Goal: Task Accomplishment & Management: Complete application form

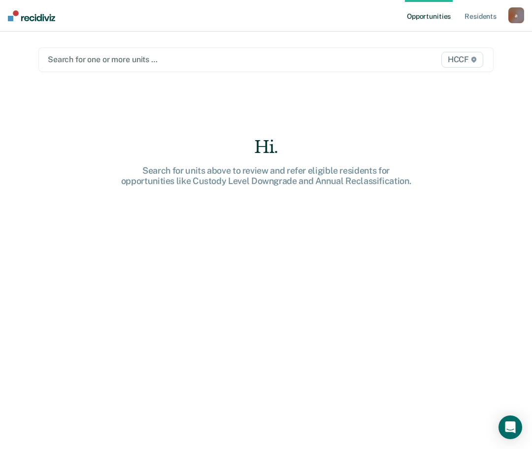
click at [161, 56] on div at bounding box center [200, 59] width 305 height 11
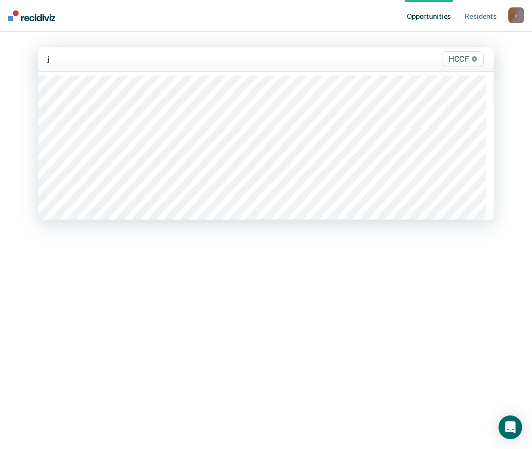
type input "jc"
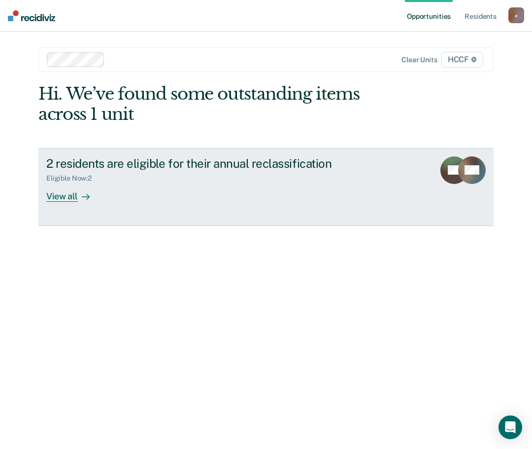
click at [71, 197] on div "View all" at bounding box center [73, 191] width 55 height 19
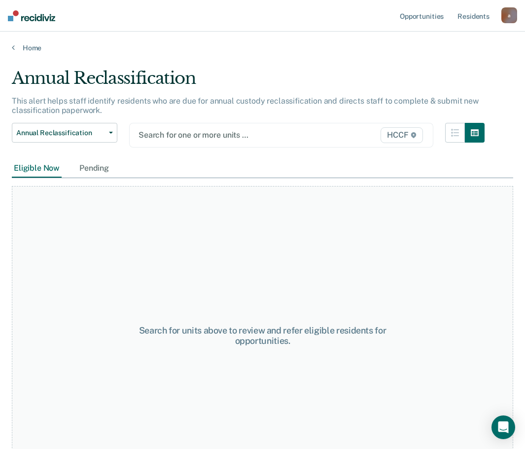
click at [169, 131] on div at bounding box center [238, 134] width 199 height 11
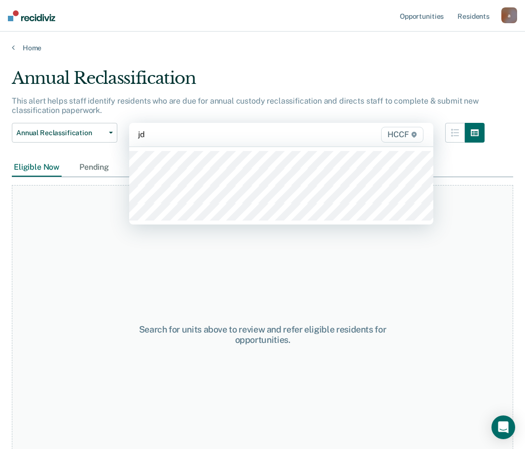
type input "jd1"
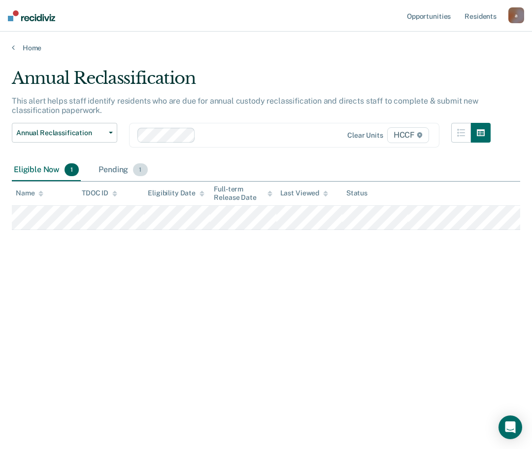
click at [126, 169] on div "Pending 1" at bounding box center [123, 170] width 53 height 22
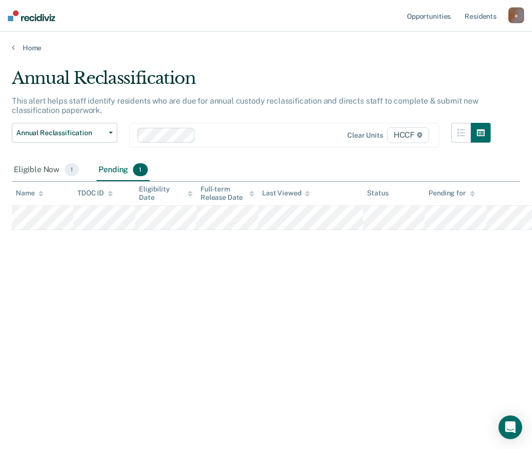
click at [9, 171] on main "Annual Reclassification This alert helps staff identify residents who are due f…" at bounding box center [266, 248] width 532 height 393
click at [37, 170] on div "Eligible Now 1" at bounding box center [46, 170] width 69 height 22
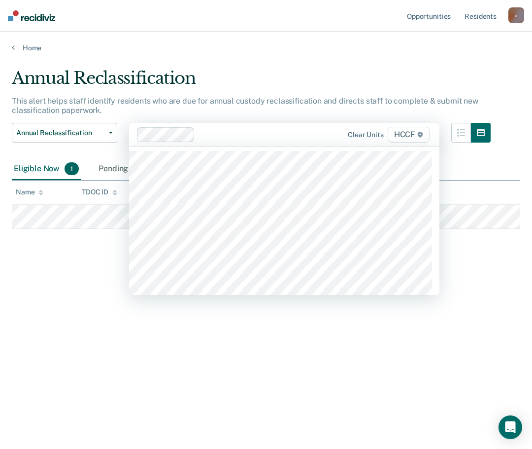
click at [210, 137] on div at bounding box center [270, 134] width 143 height 11
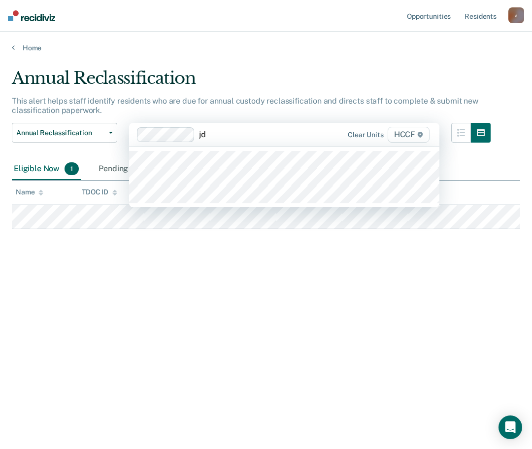
type input "jd2"
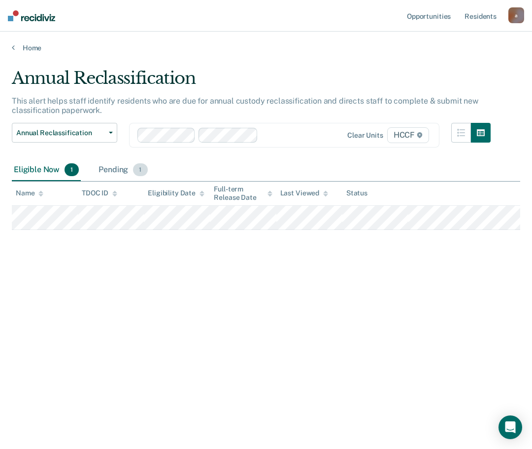
click at [126, 168] on div "Pending 1" at bounding box center [123, 170] width 53 height 22
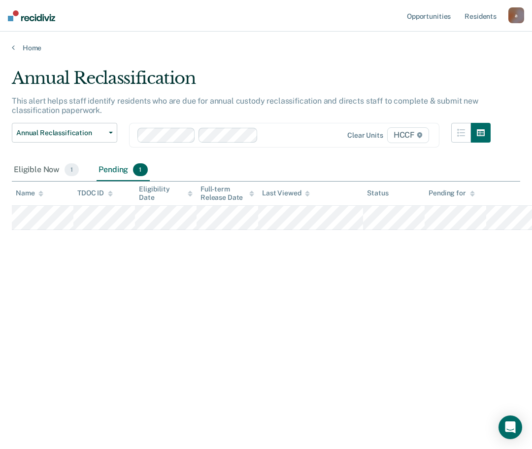
click at [280, 131] on div at bounding box center [302, 134] width 80 height 11
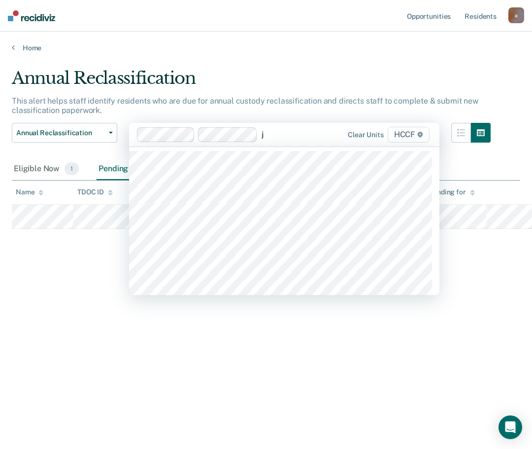
type input "je"
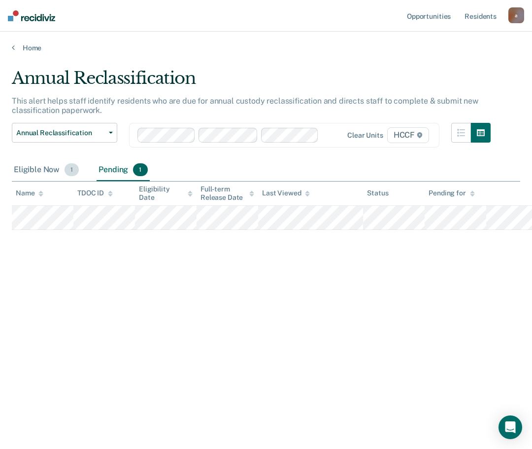
click at [46, 167] on div "Eligible Now 1" at bounding box center [46, 170] width 69 height 22
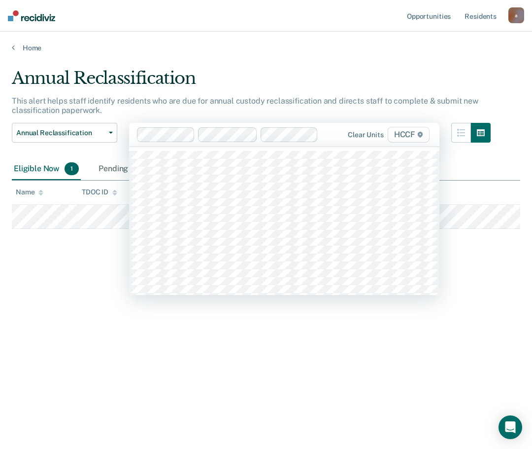
click at [327, 138] on div at bounding box center [332, 134] width 20 height 11
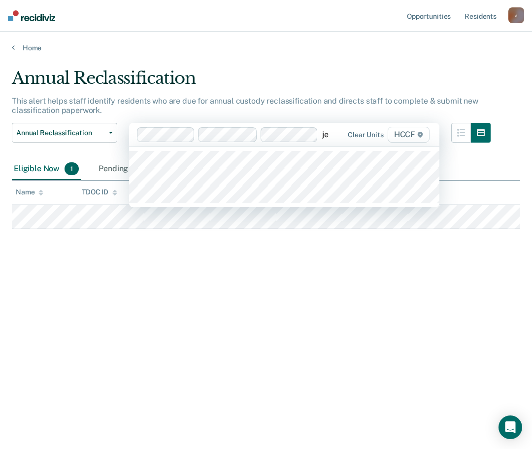
type input "je2"
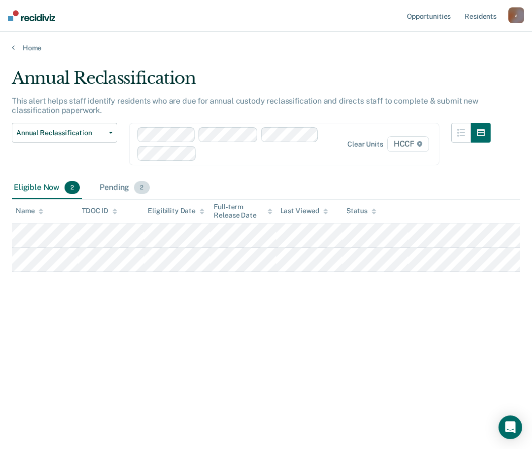
click at [109, 187] on div "Pending 2" at bounding box center [125, 188] width 54 height 22
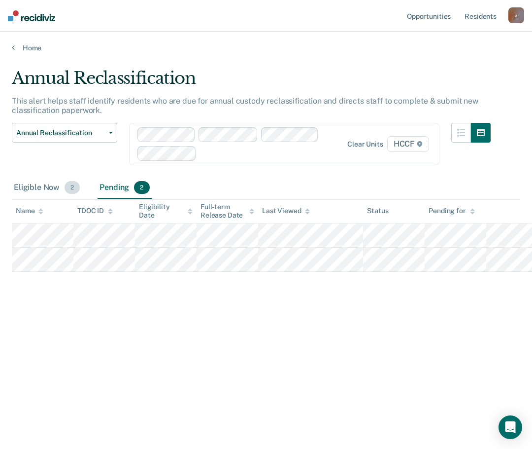
click at [20, 191] on div "Eligible Now 2" at bounding box center [47, 188] width 70 height 22
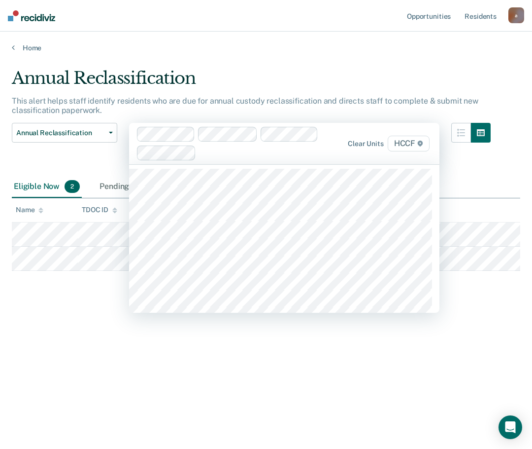
click at [218, 152] on div at bounding box center [271, 152] width 142 height 11
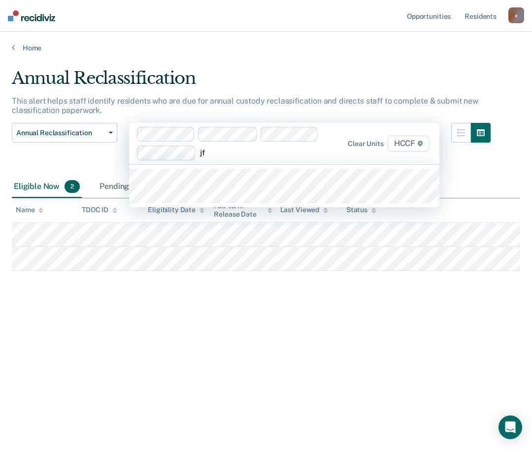
type input "jf1"
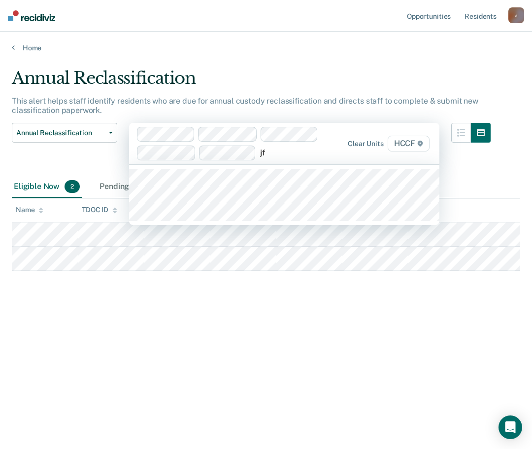
type input "jf2"
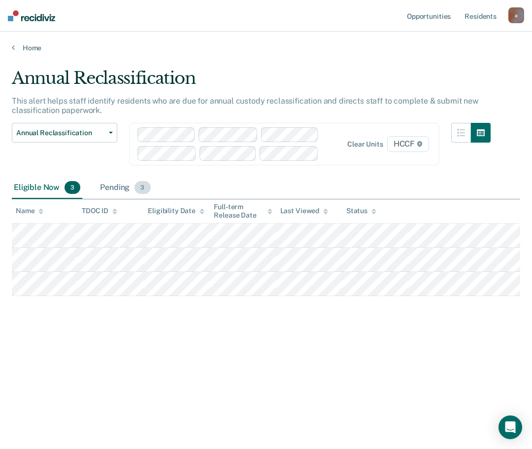
click at [109, 186] on div "Pending 3" at bounding box center [125, 188] width 54 height 22
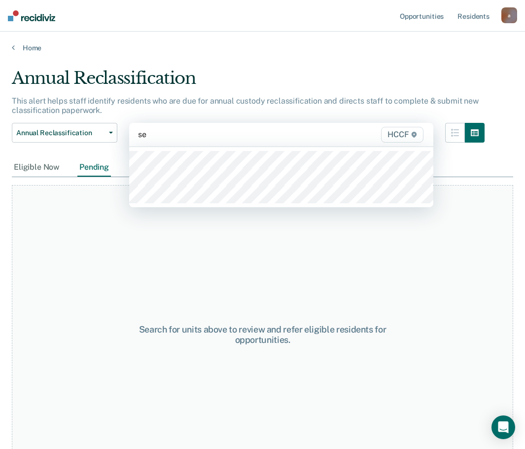
type input "seg"
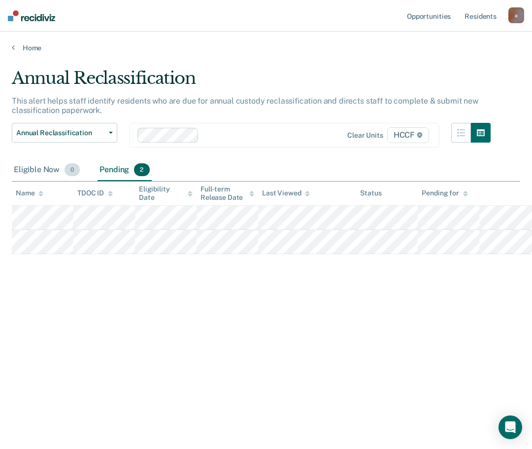
click at [42, 170] on div "Eligible Now 0" at bounding box center [47, 170] width 70 height 22
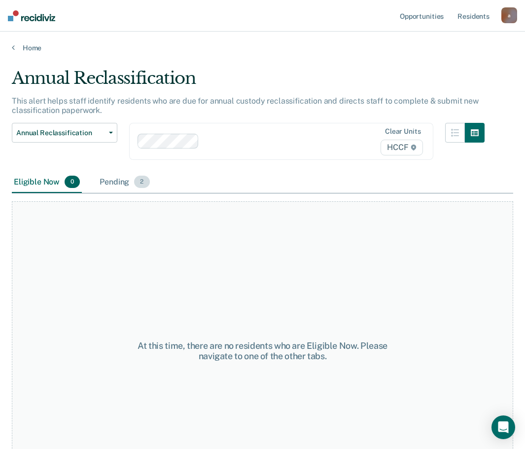
click at [134, 175] on span "2" at bounding box center [141, 181] width 15 height 13
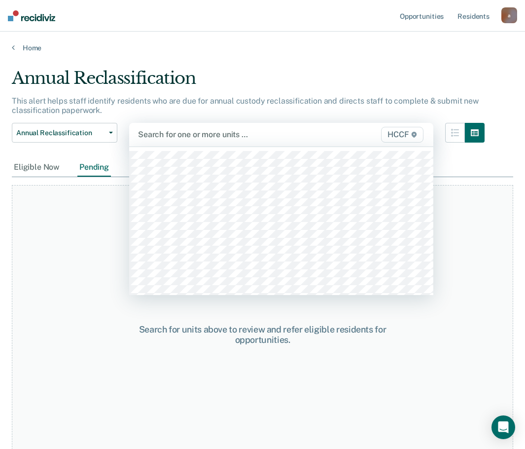
click at [159, 135] on div at bounding box center [238, 134] width 200 height 11
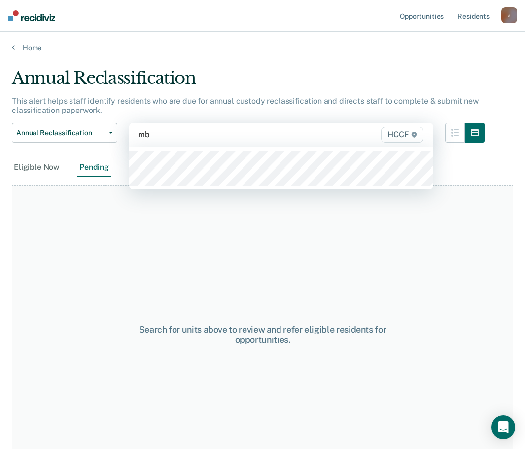
type input "mb1"
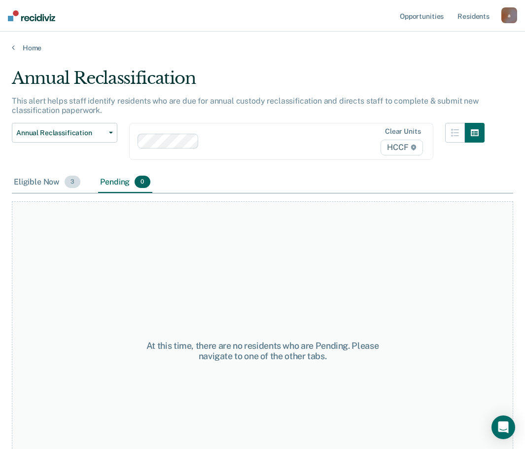
click at [46, 172] on div "Eligible Now 3" at bounding box center [47, 183] width 70 height 22
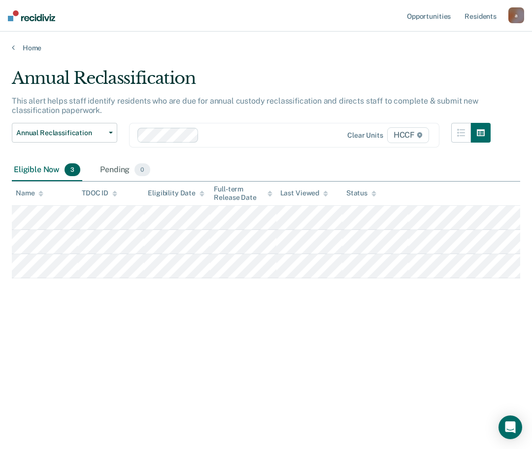
click at [204, 136] on input "text" at bounding box center [204, 134] width 2 height 9
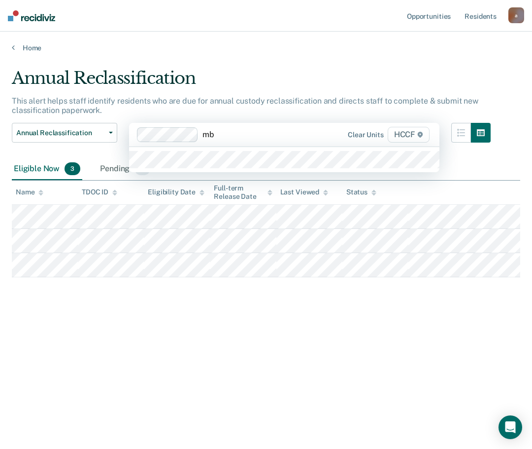
type input "mb2"
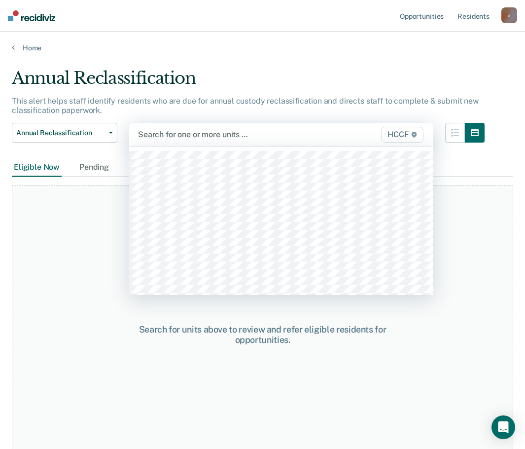
click at [211, 134] on div at bounding box center [238, 134] width 200 height 11
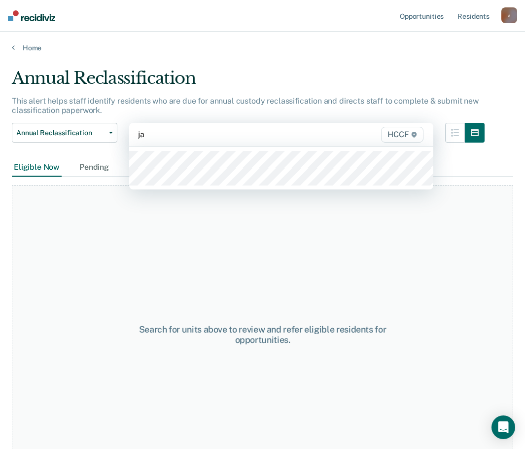
type input "ja1"
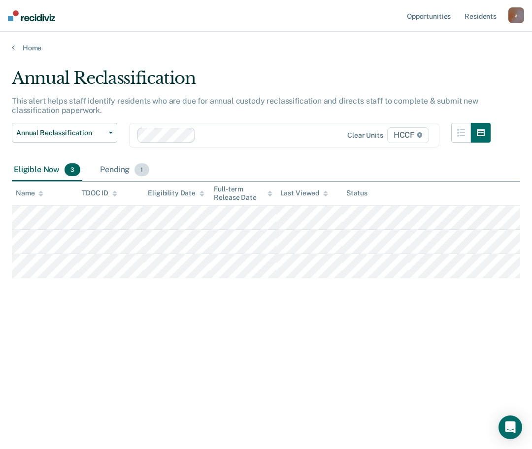
click at [114, 168] on div "Pending 1" at bounding box center [124, 170] width 53 height 22
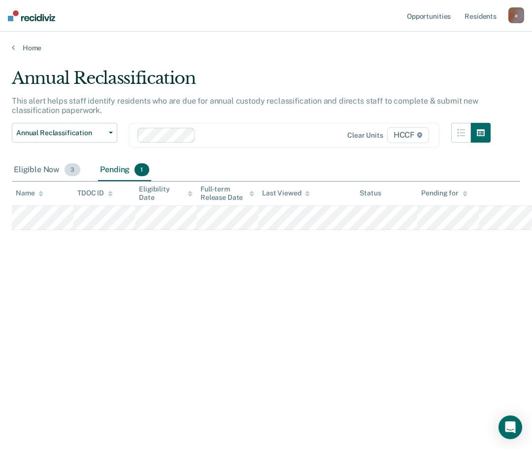
click at [39, 170] on div "Eligible Now 3" at bounding box center [47, 170] width 70 height 22
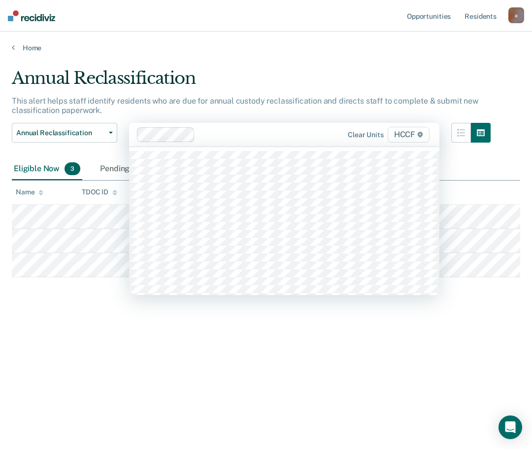
click at [216, 134] on div at bounding box center [270, 134] width 143 height 11
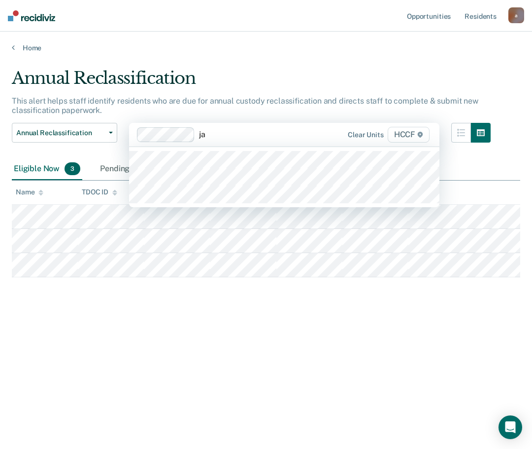
type input "ja2"
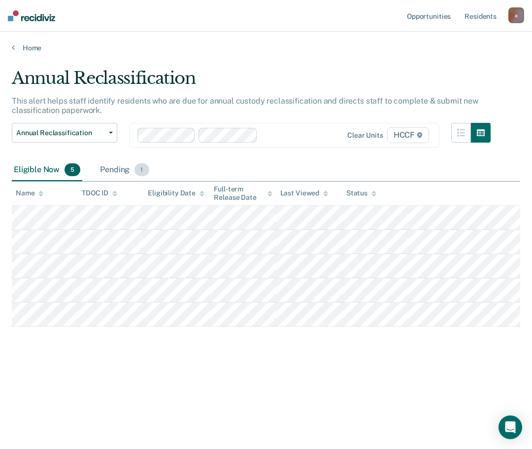
click at [118, 171] on div "Pending 1" at bounding box center [124, 170] width 53 height 22
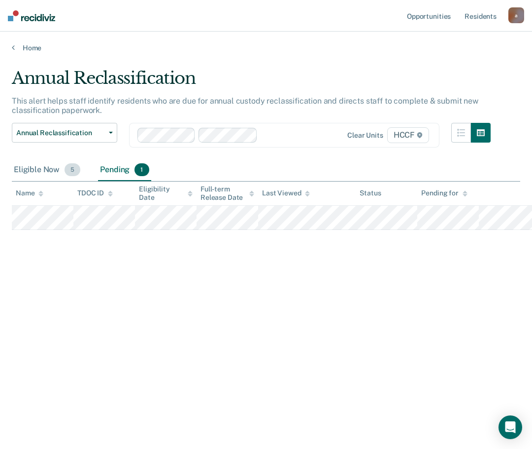
click at [37, 173] on div "Eligible Now 5" at bounding box center [47, 170] width 70 height 22
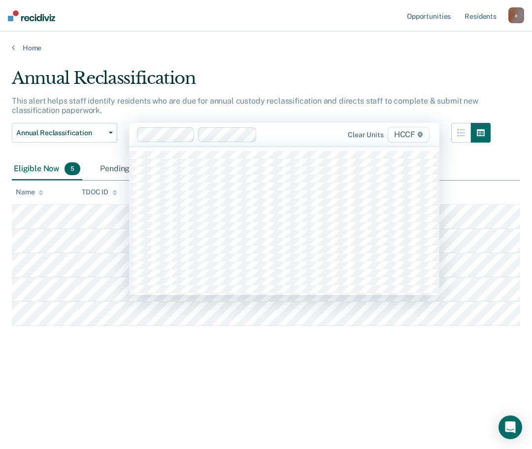
click at [268, 134] on div at bounding box center [301, 134] width 81 height 11
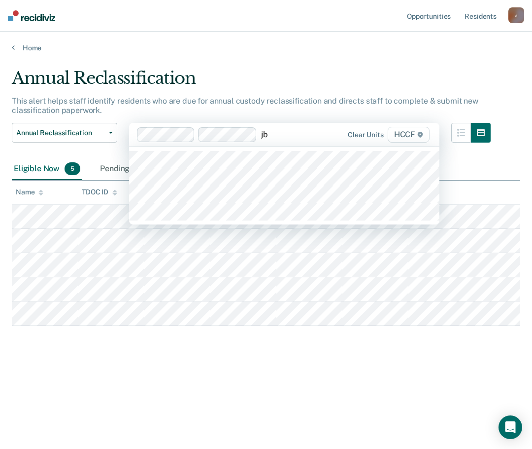
type input "jb1"
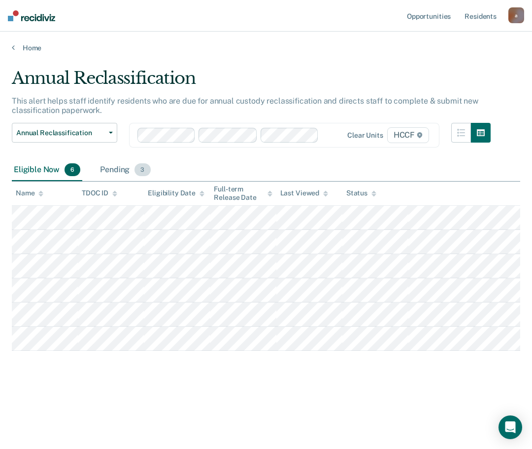
click at [128, 175] on div "Pending 3" at bounding box center [125, 170] width 54 height 22
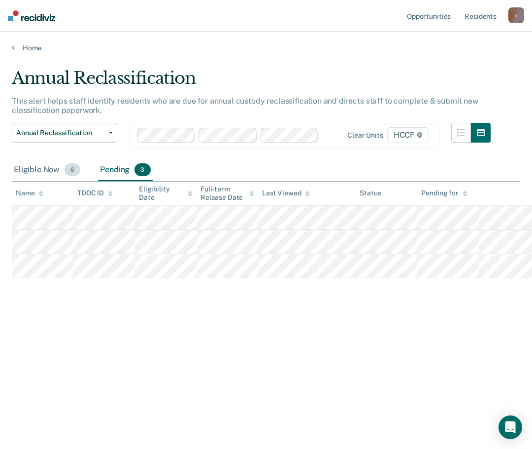
click at [50, 175] on div "Eligible Now 6" at bounding box center [47, 170] width 70 height 22
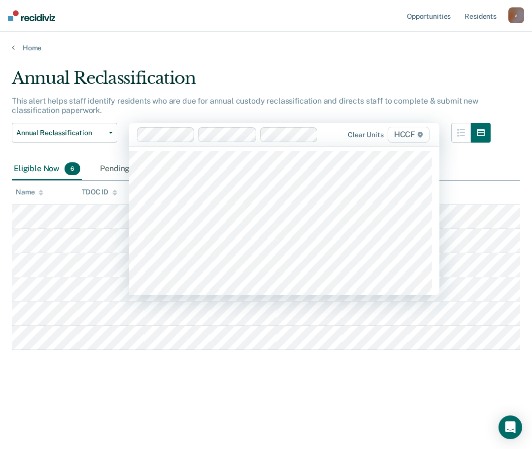
click at [331, 139] on div at bounding box center [332, 134] width 20 height 11
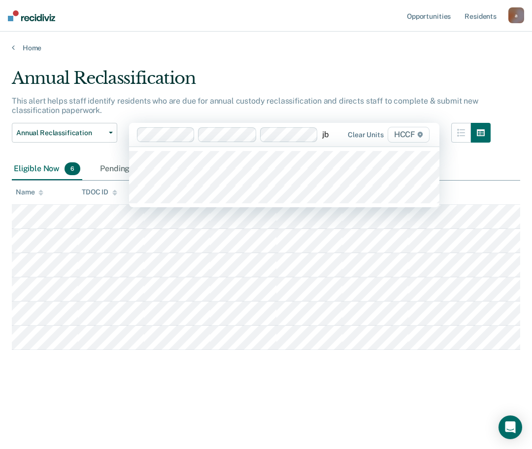
type input "jb2"
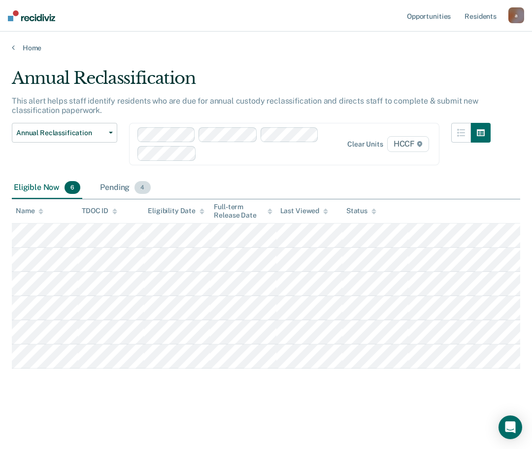
click at [113, 183] on div "Pending 4" at bounding box center [125, 188] width 54 height 22
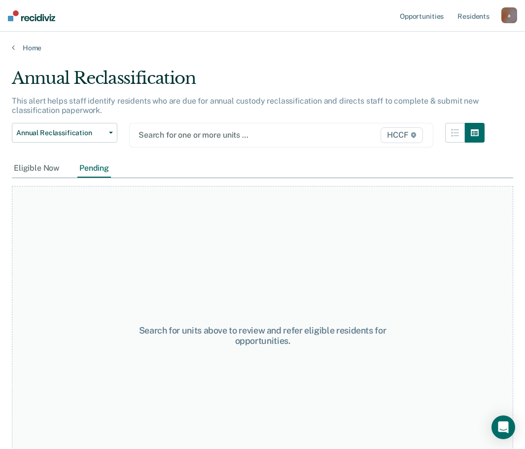
click at [229, 129] on div at bounding box center [238, 134] width 199 height 11
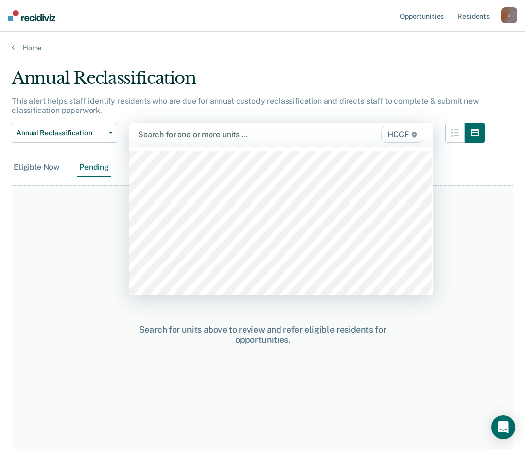
click at [44, 170] on div "Eligible Now" at bounding box center [37, 167] width 50 height 18
click at [155, 137] on div at bounding box center [238, 134] width 200 height 11
type input "jd"
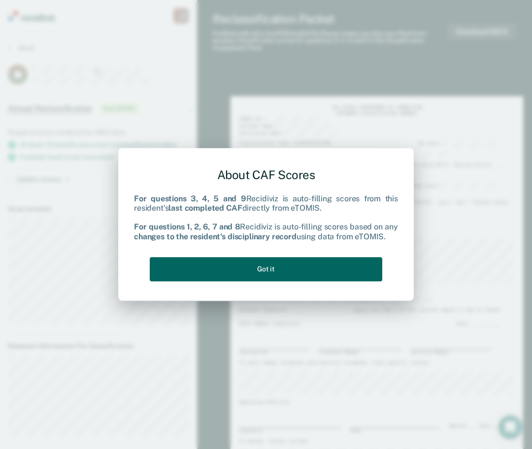
click at [263, 263] on button "Got it" at bounding box center [266, 269] width 233 height 24
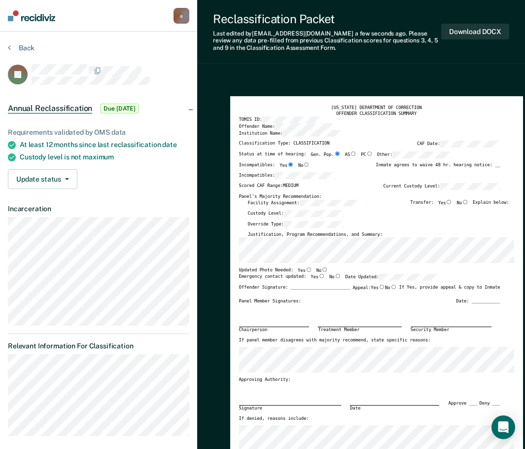
click at [321, 270] on input "No" at bounding box center [324, 269] width 6 height 4
type textarea "x"
radio input "true"
click at [318, 276] on input "Yes" at bounding box center [321, 276] width 6 height 4
type textarea "x"
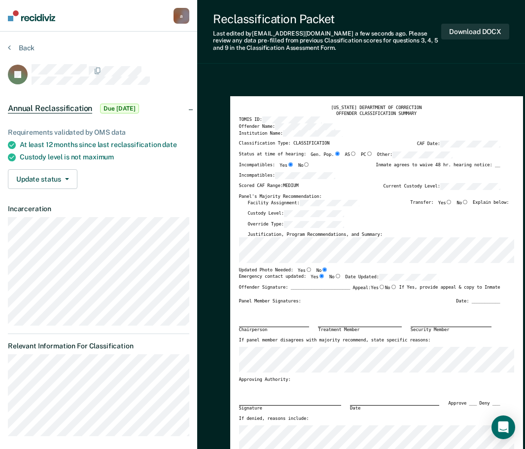
radio input "true"
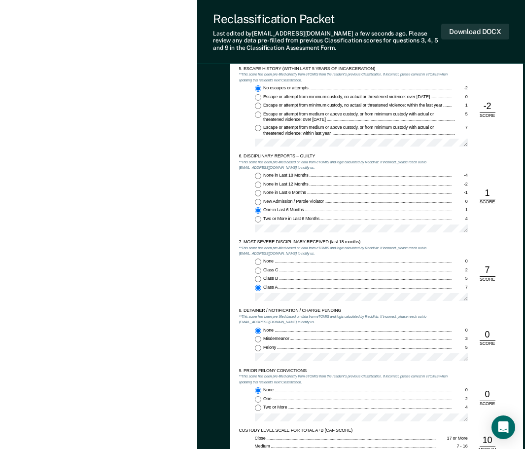
scroll to position [838, 0]
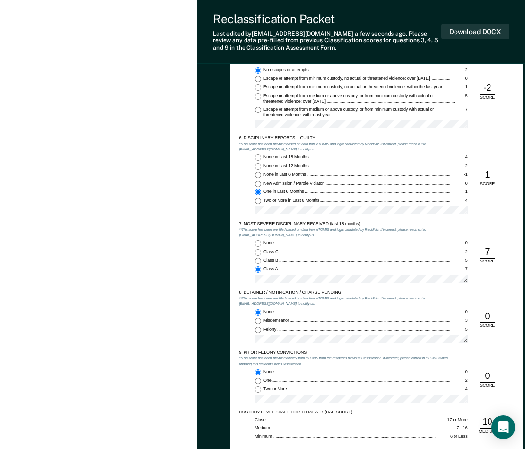
click at [449, 270] on div "None 0 Class C 2 Class B 5 Class A 7" at bounding box center [345, 263] width 213 height 47
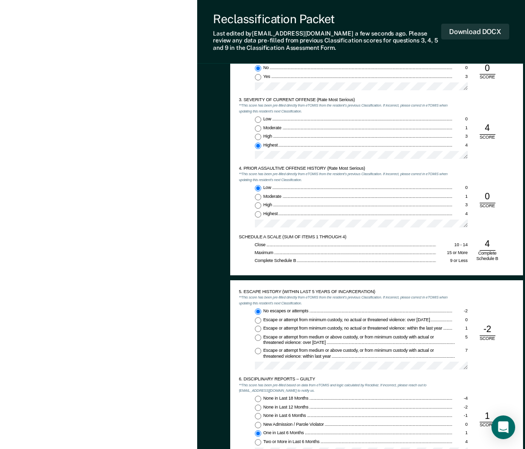
scroll to position [726, 0]
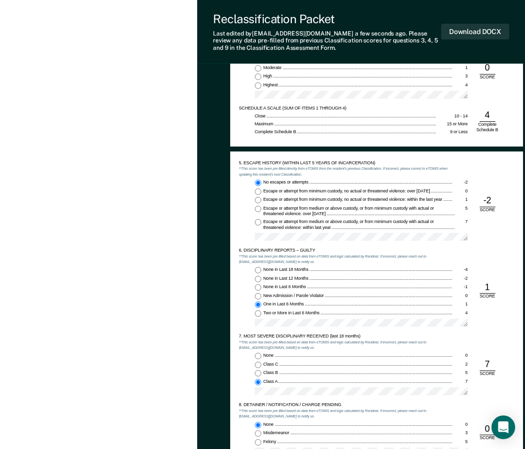
click at [258, 312] on input "Two or More in Last 6 Months 4" at bounding box center [258, 313] width 6 height 6
type textarea "x"
radio input "false"
radio input "true"
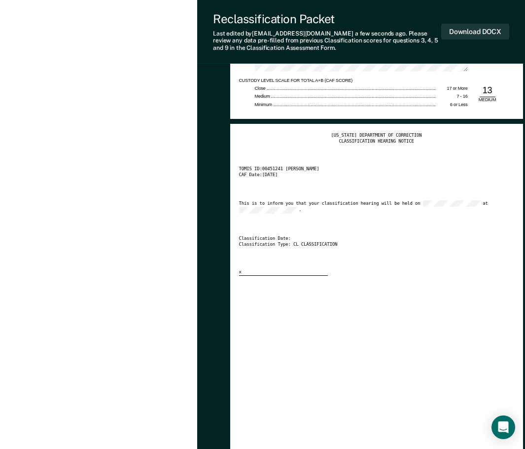
scroll to position [1219, 0]
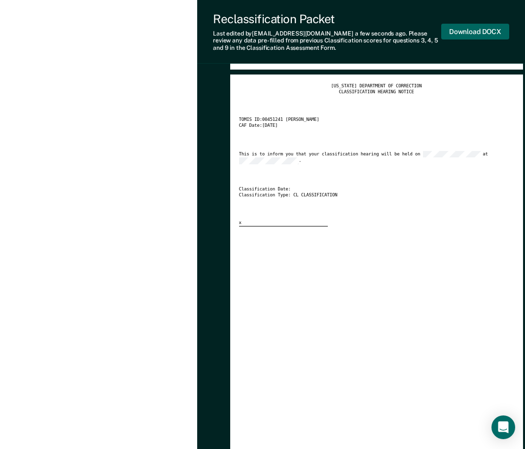
click at [472, 28] on button "Download DOCX" at bounding box center [475, 32] width 68 height 16
type textarea "x"
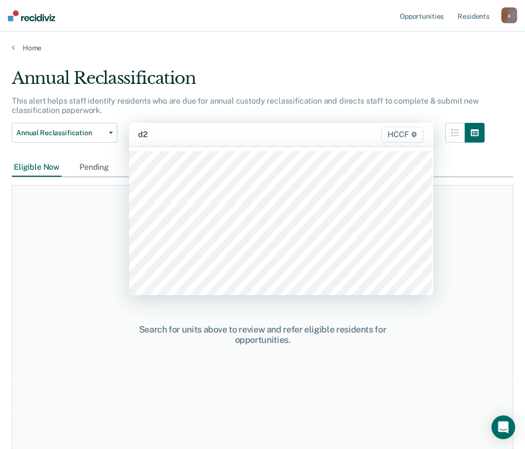
type input "d"
type input "jf"
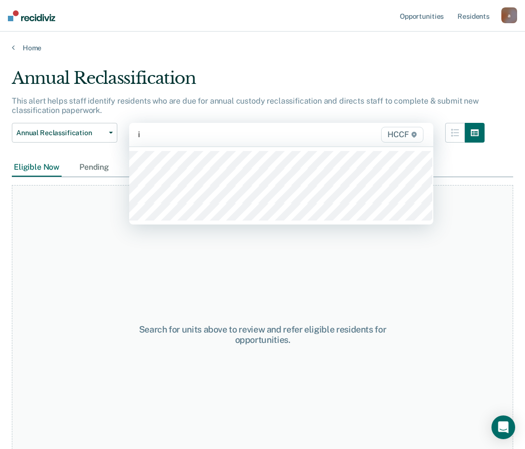
type input "ic"
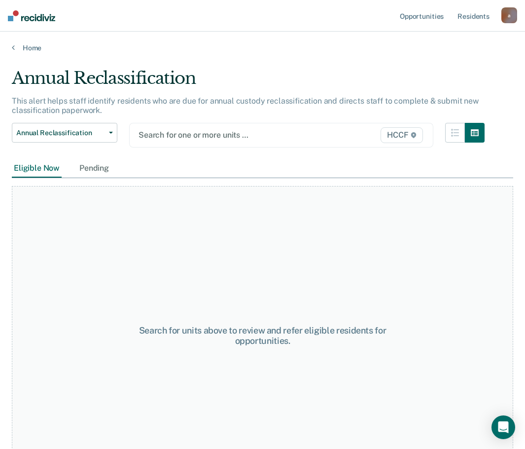
click at [186, 135] on div at bounding box center [238, 134] width 199 height 11
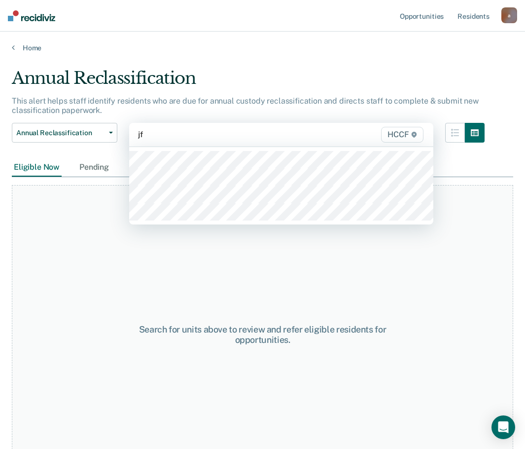
type input "jf1"
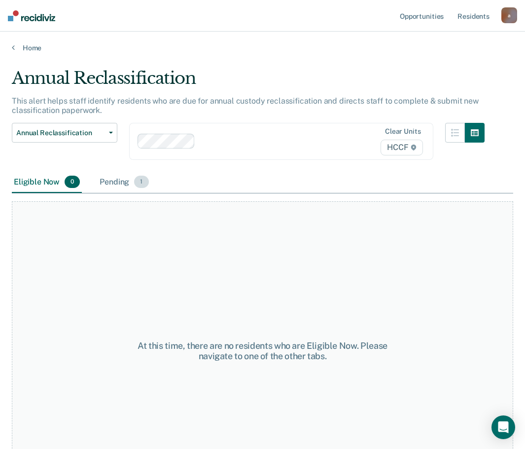
click at [122, 173] on div "Pending 1" at bounding box center [124, 183] width 53 height 22
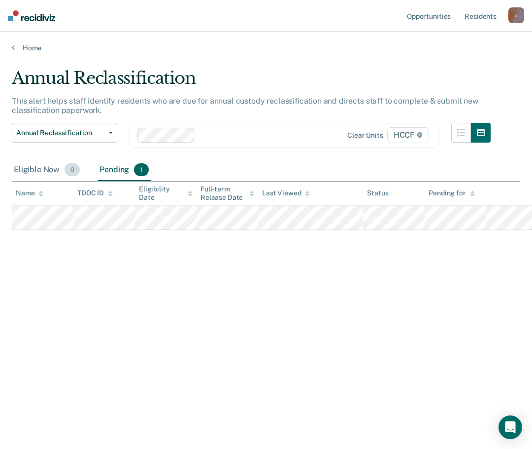
click at [44, 177] on div "Eligible Now 0" at bounding box center [47, 170] width 70 height 22
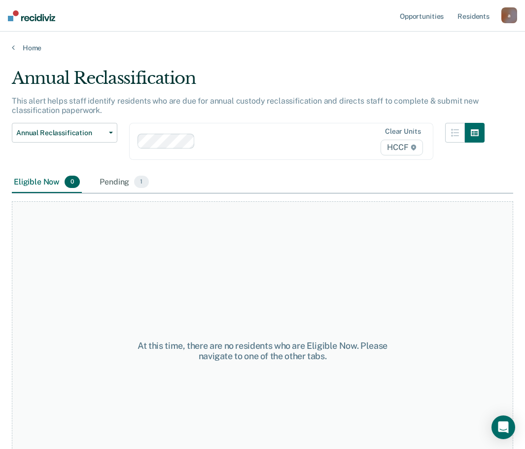
click at [229, 138] on div at bounding box center [268, 141] width 139 height 11
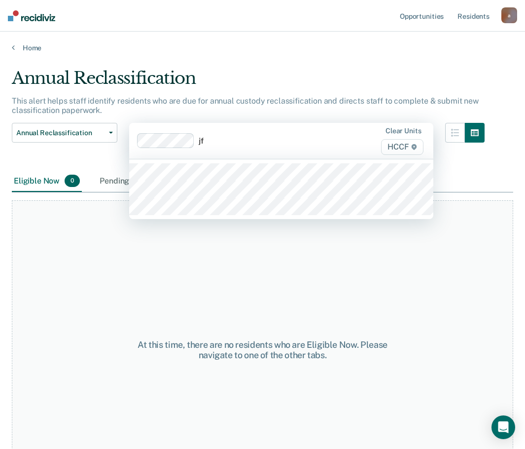
type input "jf2"
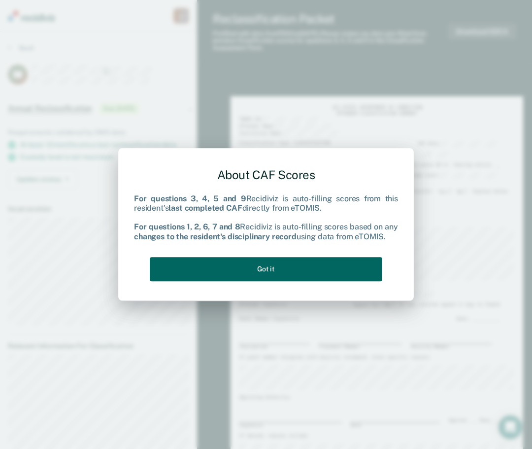
click at [221, 266] on button "Got it" at bounding box center [266, 269] width 233 height 24
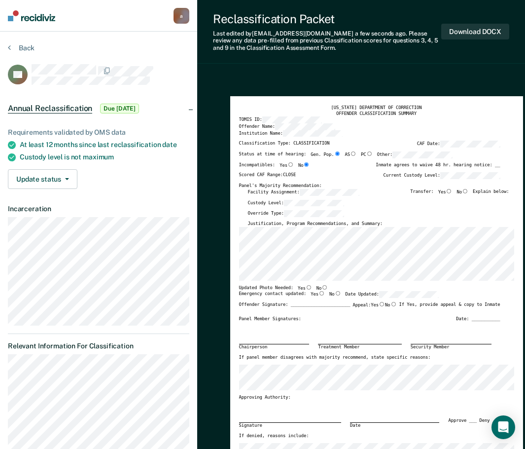
click at [238, 249] on div "[US_STATE] DEPARTMENT OF CORRECTION OFFENDER CLASSIFICATION SUMMARY TOMIS ID: O…" at bounding box center [376, 287] width 293 height 382
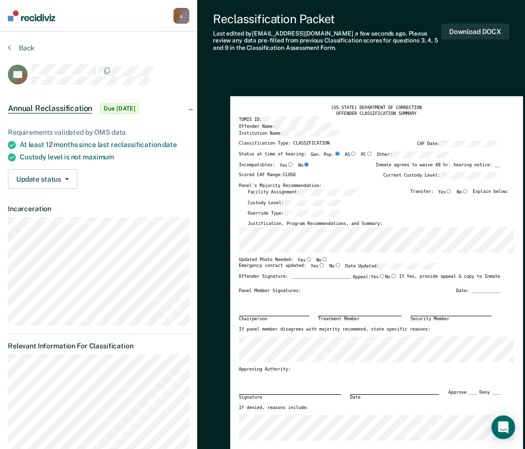
click at [321, 259] on input "No" at bounding box center [324, 259] width 6 height 4
type textarea "x"
radio input "true"
click at [318, 265] on input "Yes" at bounding box center [321, 265] width 6 height 4
type textarea "x"
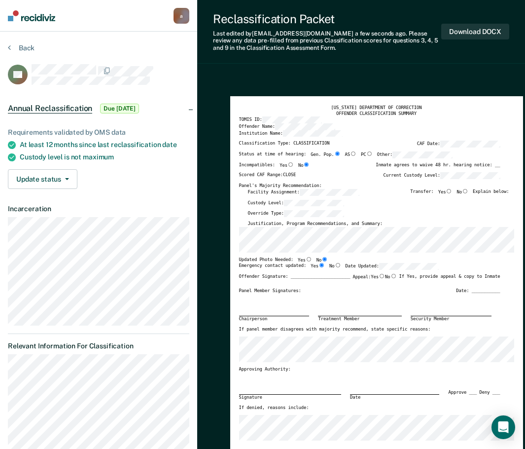
radio input "true"
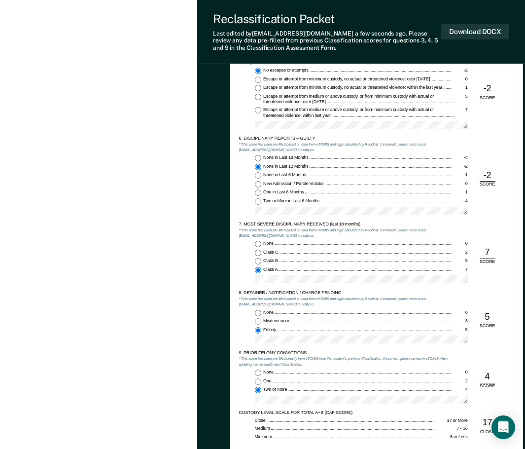
scroll to position [838, 0]
click at [259, 158] on input "None in Last 18 Months -4" at bounding box center [258, 157] width 6 height 6
type textarea "x"
radio input "true"
radio input "false"
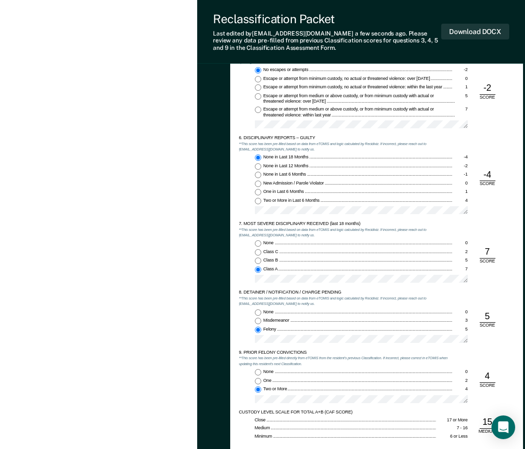
click at [255, 287] on div at bounding box center [361, 281] width 213 height 12
click at [257, 240] on input "None 0" at bounding box center [258, 243] width 6 height 6
type textarea "x"
radio input "true"
radio input "false"
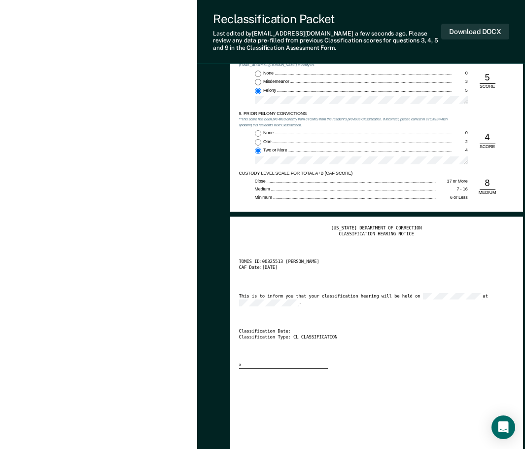
scroll to position [1084, 0]
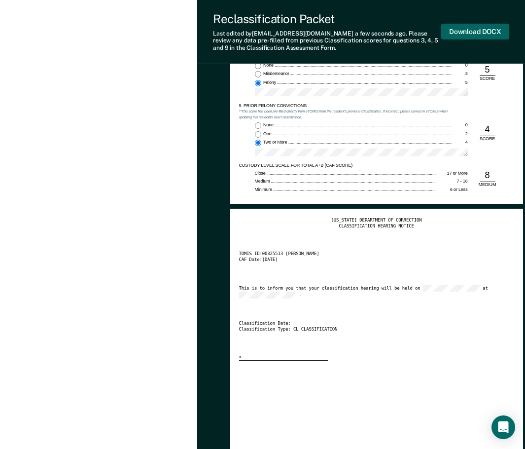
click at [466, 30] on button "Download DOCX" at bounding box center [475, 32] width 68 height 16
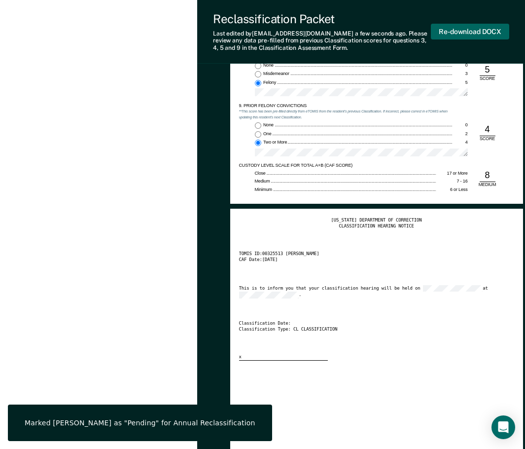
click at [469, 30] on button "Re-download DOCX" at bounding box center [470, 32] width 78 height 16
type textarea "x"
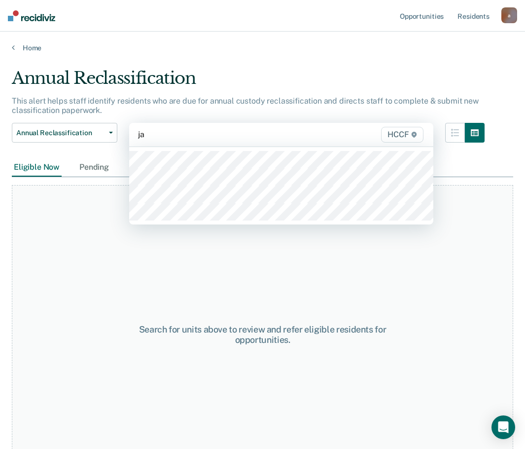
type input "ja1"
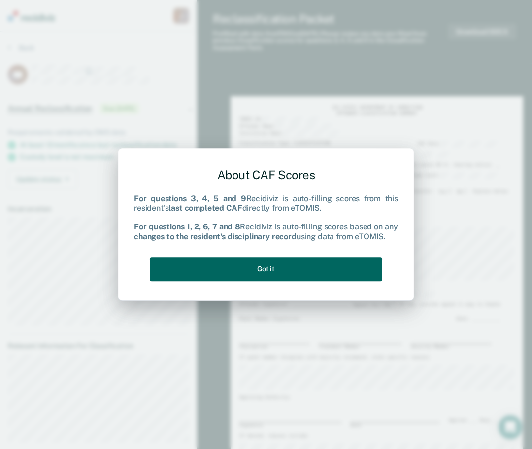
click at [302, 265] on button "Got it" at bounding box center [266, 269] width 233 height 24
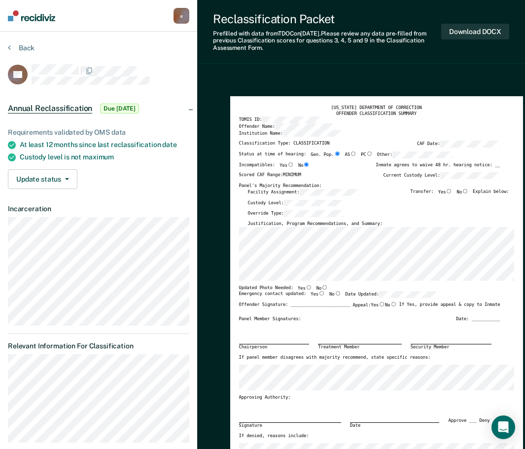
click at [233, 246] on div "[US_STATE] DEPARTMENT OF CORRECTION OFFENDER CLASSIFICATION SUMMARY TOMIS ID: O…" at bounding box center [376, 287] width 293 height 382
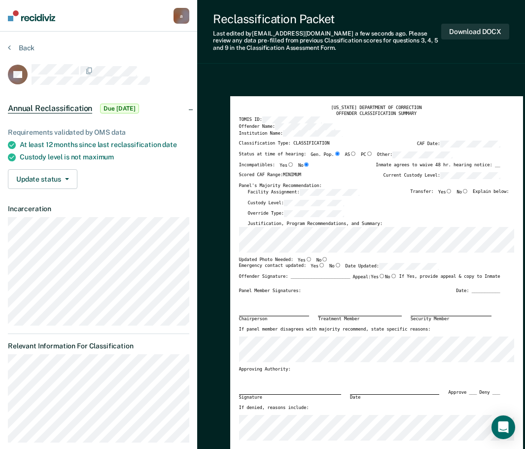
click at [321, 257] on input "No" at bounding box center [324, 259] width 6 height 4
type textarea "x"
radio input "true"
click at [318, 265] on input "Yes" at bounding box center [321, 265] width 6 height 4
type textarea "x"
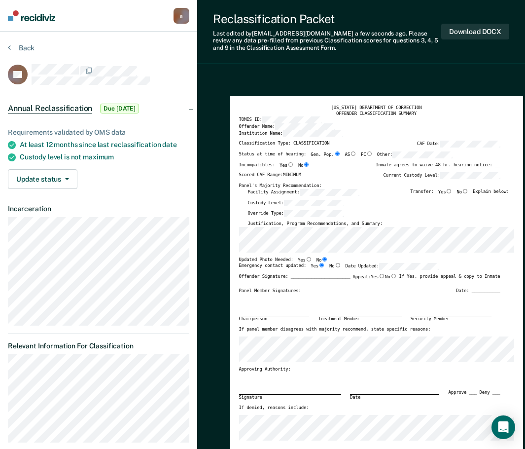
radio input "true"
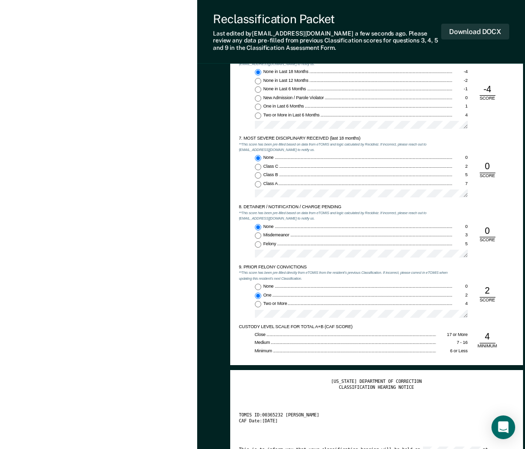
scroll to position [937, 0]
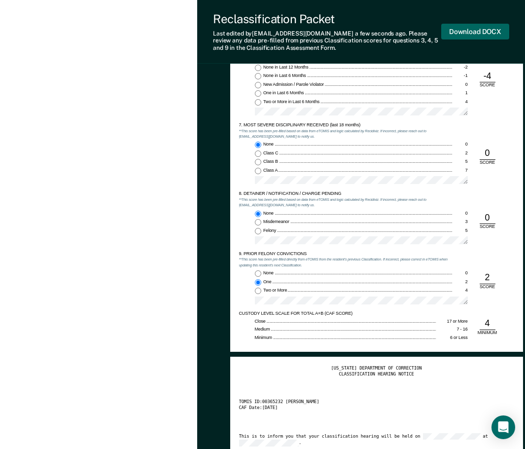
click at [475, 35] on button "Download DOCX" at bounding box center [475, 32] width 68 height 16
type textarea "x"
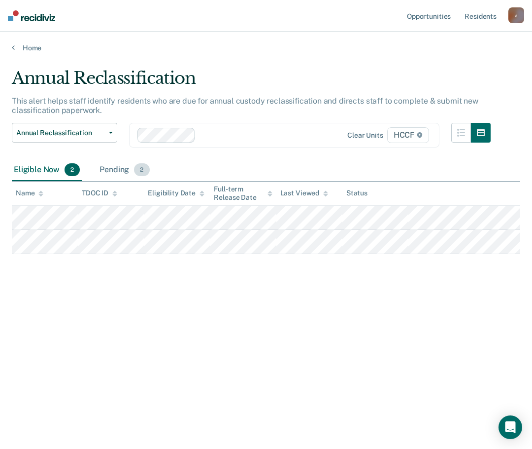
click at [110, 170] on div "Pending 2" at bounding box center [125, 170] width 54 height 22
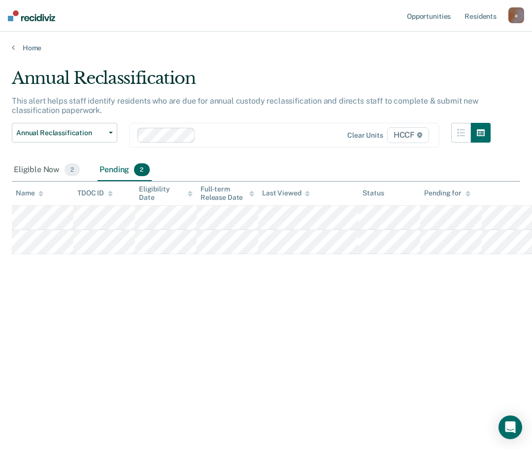
click at [249, 134] on div at bounding box center [271, 134] width 143 height 11
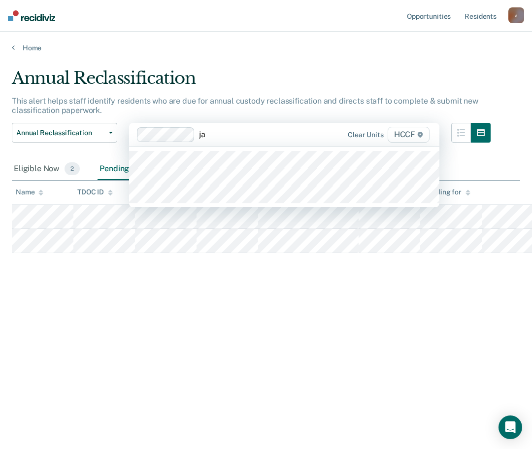
type input "ja2"
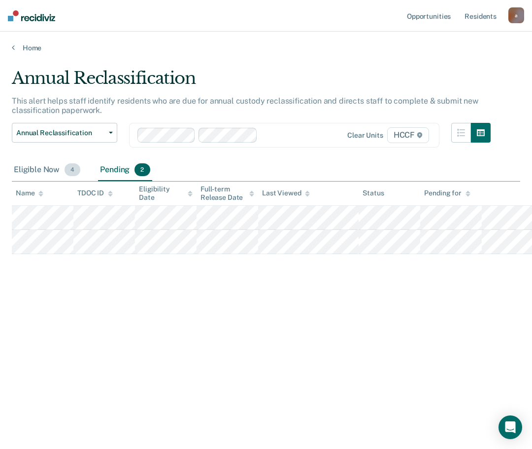
click at [36, 173] on div "Eligible Now 4" at bounding box center [47, 170] width 70 height 22
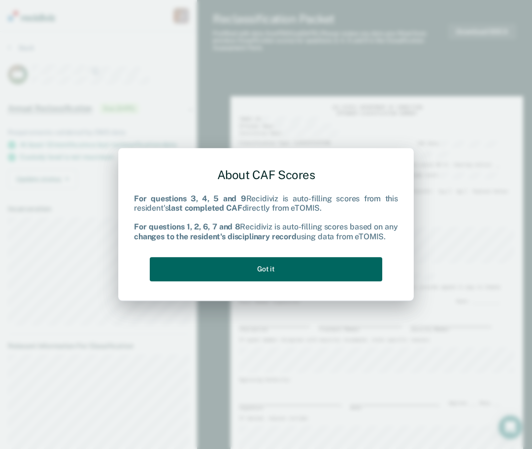
click at [244, 274] on button "Got it" at bounding box center [266, 269] width 233 height 24
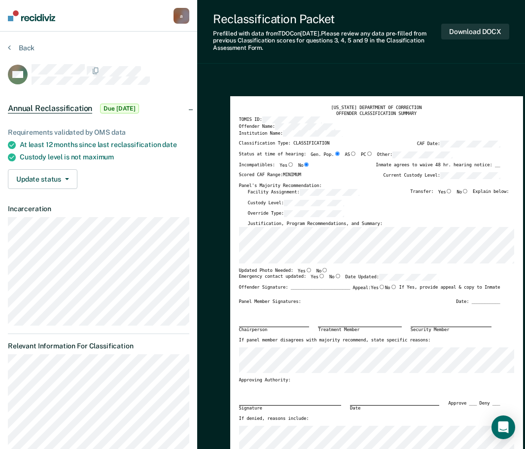
click at [230, 244] on div "[US_STATE] DEPARTMENT OF CORRECTION OFFENDER CLASSIFICATION SUMMARY TOMIS ID: O…" at bounding box center [376, 287] width 293 height 382
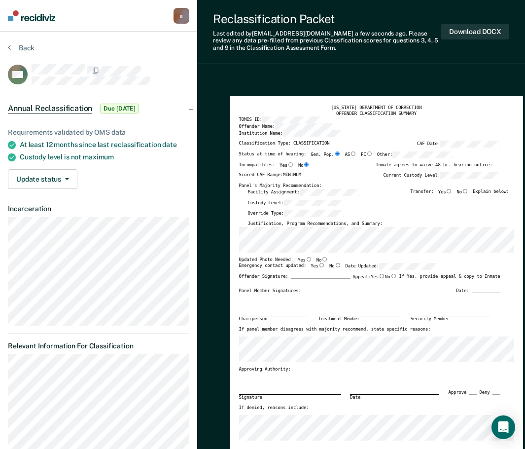
click at [321, 258] on input "No" at bounding box center [324, 259] width 6 height 4
type textarea "x"
radio input "true"
click at [311, 263] on label "Yes" at bounding box center [318, 266] width 14 height 7
click at [318, 263] on input "Yes" at bounding box center [321, 265] width 6 height 4
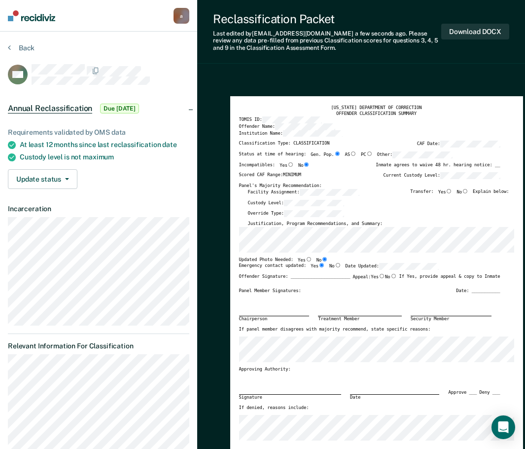
type textarea "x"
radio input "true"
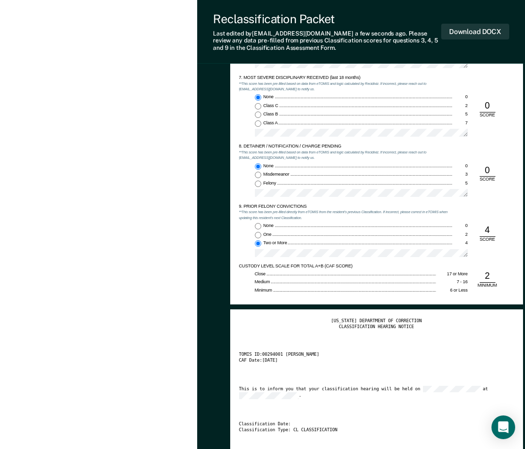
scroll to position [986, 0]
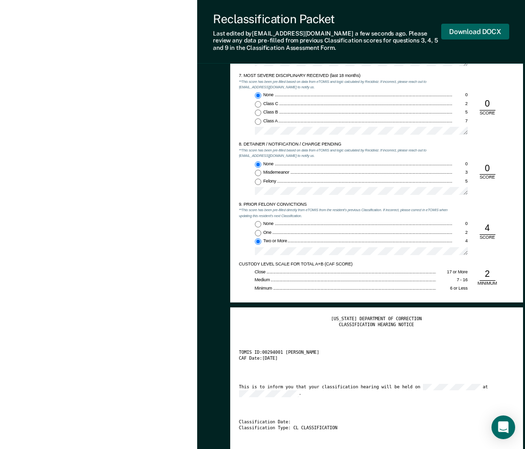
click at [465, 28] on button "Download DOCX" at bounding box center [475, 32] width 68 height 16
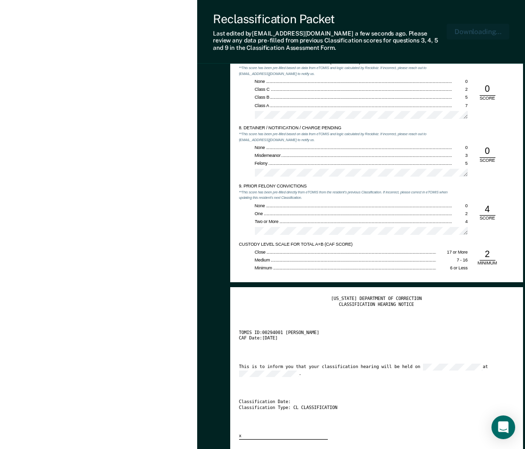
type textarea "x"
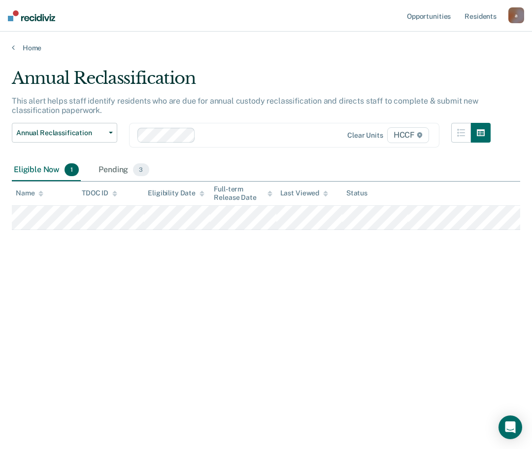
click at [60, 272] on div "Annual Reclassification This alert helps staff identify residents who are due f…" at bounding box center [266, 221] width 509 height 307
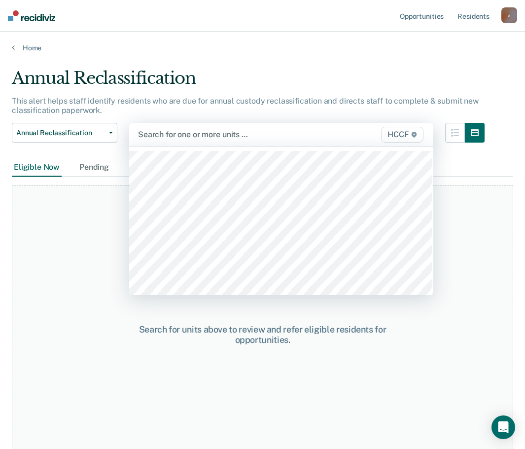
click at [183, 132] on div at bounding box center [238, 134] width 200 height 11
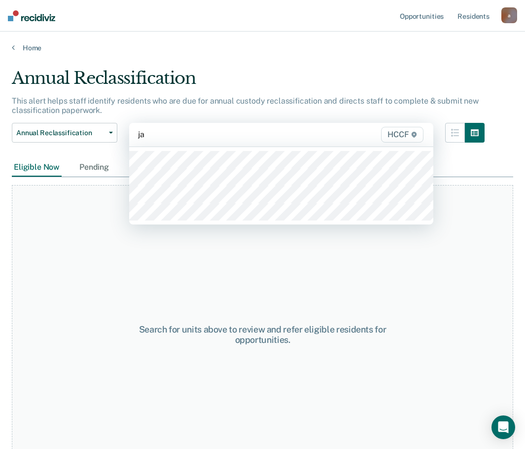
type input "ja1"
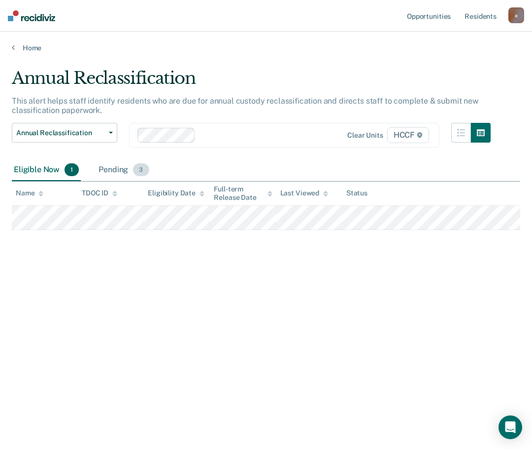
click at [105, 163] on div "Pending 3" at bounding box center [124, 170] width 54 height 22
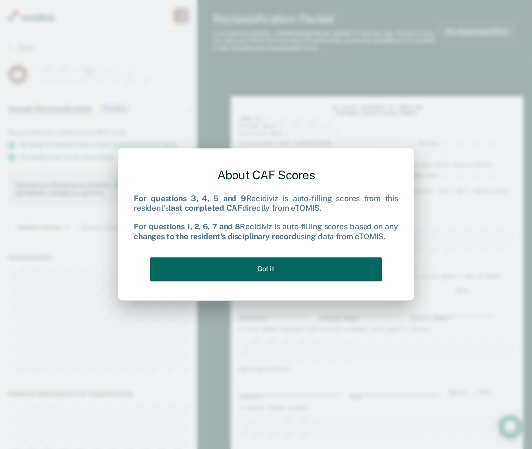
click at [264, 269] on button "Got it" at bounding box center [266, 269] width 233 height 24
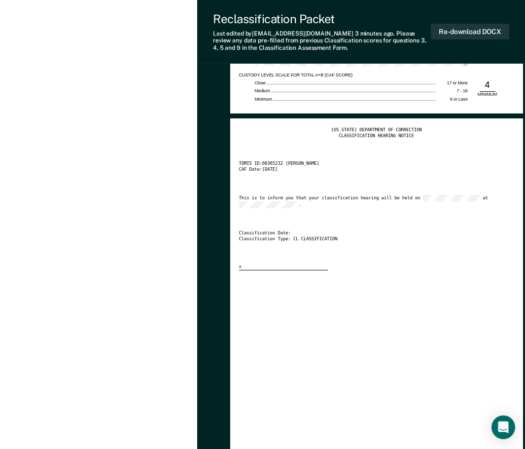
scroll to position [1169, 0]
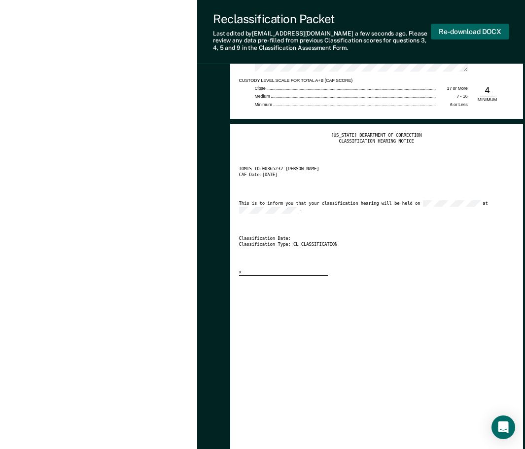
click at [459, 27] on button "Re-download DOCX" at bounding box center [470, 32] width 78 height 16
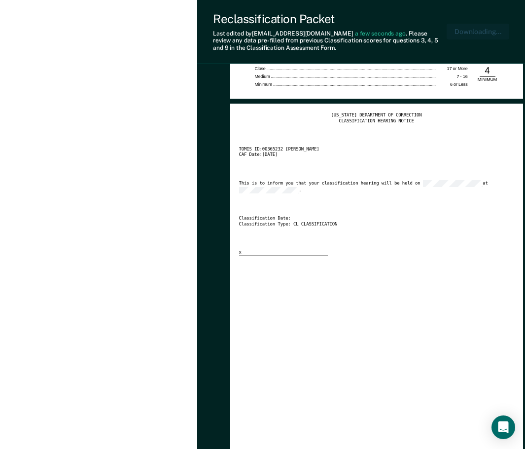
type textarea "x"
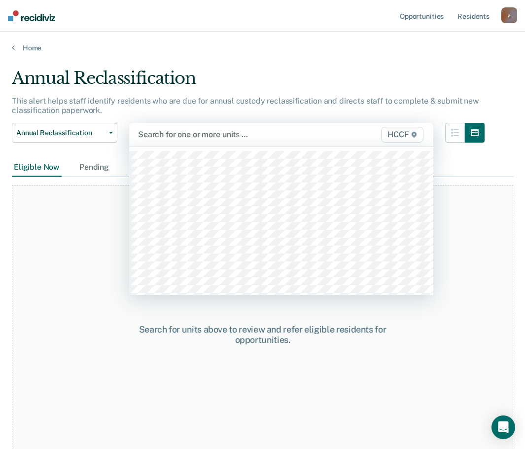
click at [187, 134] on div at bounding box center [238, 134] width 200 height 11
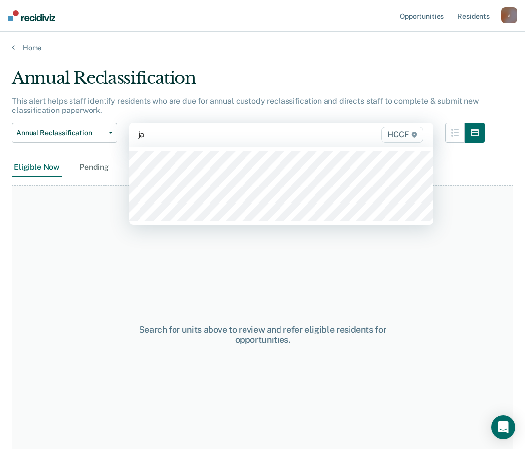
type input "ja2"
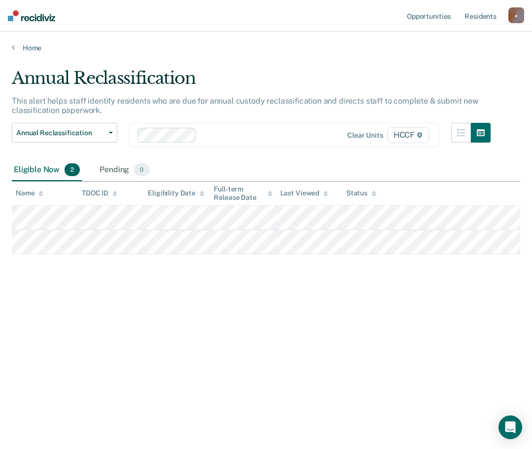
click at [42, 173] on div "Eligible Now 2" at bounding box center [47, 170] width 70 height 22
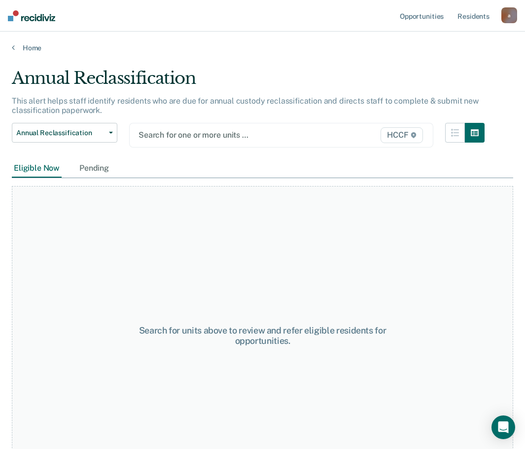
click at [164, 136] on div at bounding box center [238, 134] width 199 height 11
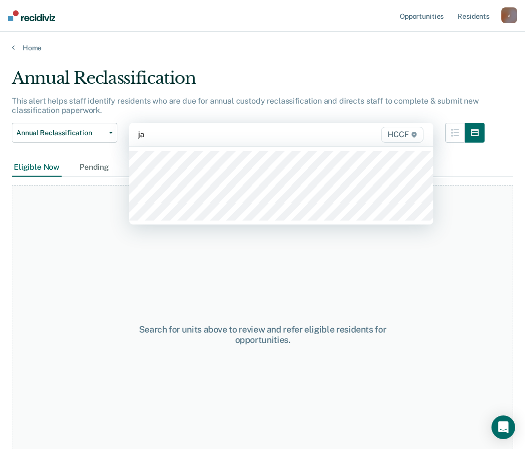
type input "ja1"
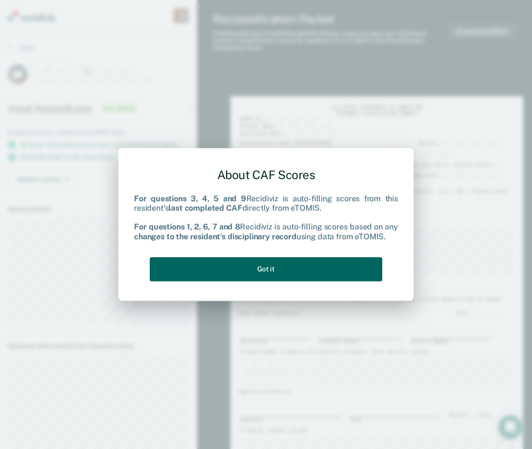
click at [257, 264] on button "Got it" at bounding box center [266, 269] width 233 height 24
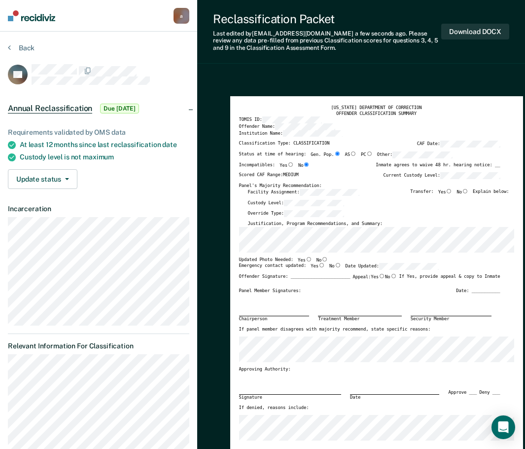
click at [321, 257] on input "No" at bounding box center [324, 259] width 6 height 4
type textarea "x"
radio input "true"
click at [318, 265] on input "Yes" at bounding box center [321, 265] width 6 height 4
type textarea "x"
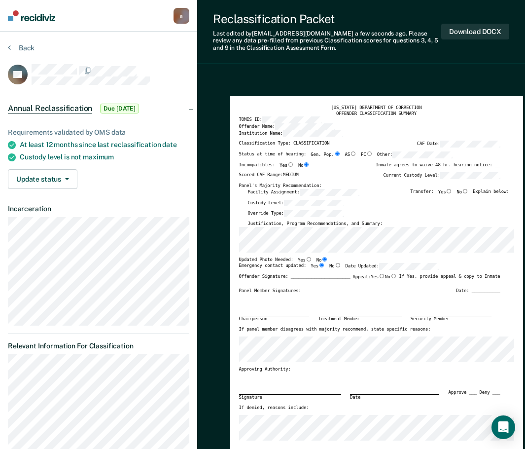
radio input "true"
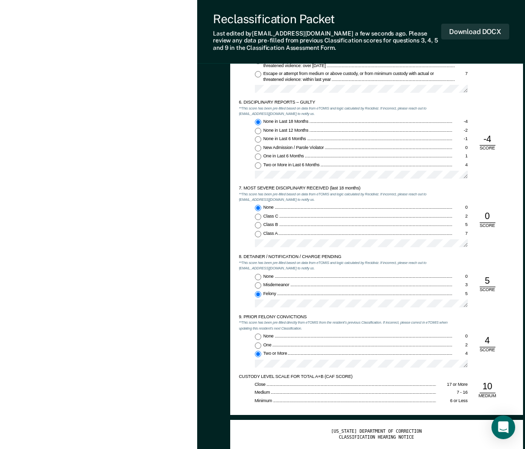
scroll to position [887, 0]
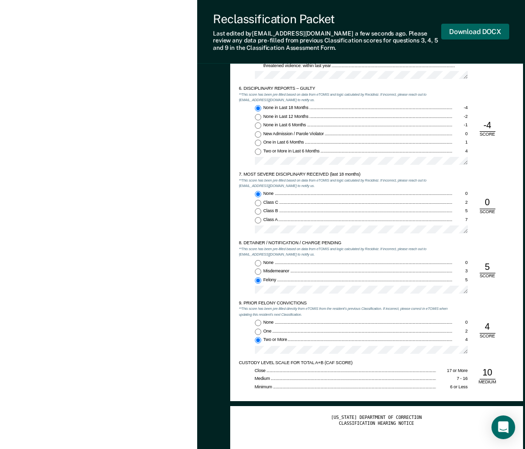
click at [481, 29] on button "Download DOCX" at bounding box center [475, 32] width 68 height 16
type textarea "x"
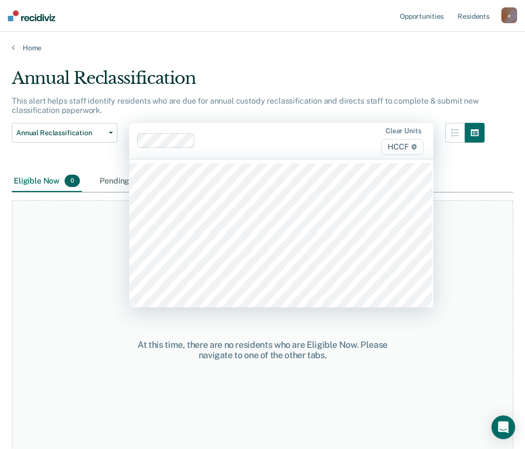
click at [212, 135] on div at bounding box center [268, 140] width 139 height 11
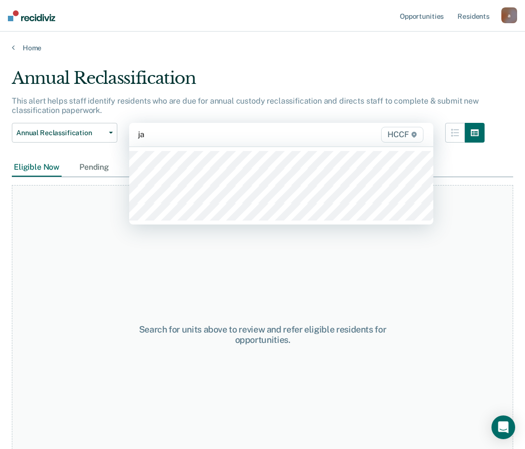
type input "ja2"
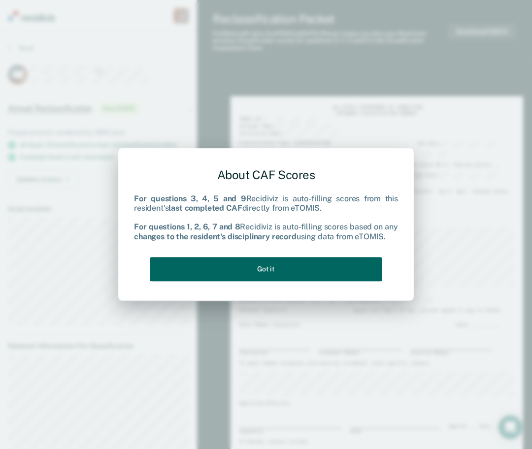
click at [282, 269] on button "Got it" at bounding box center [266, 269] width 233 height 24
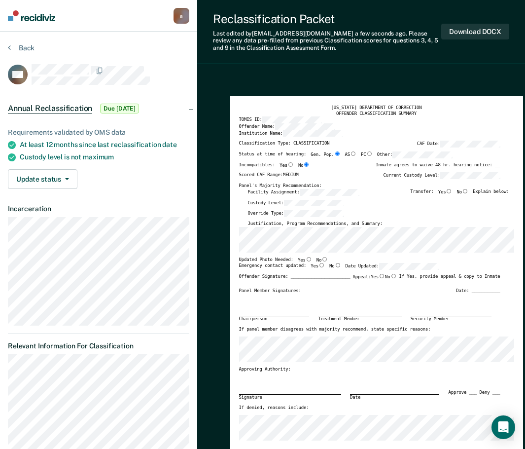
click at [321, 257] on input "No" at bounding box center [324, 259] width 6 height 4
type textarea "x"
radio input "true"
click at [314, 268] on label "Yes" at bounding box center [318, 266] width 14 height 7
click at [318, 267] on input "Yes" at bounding box center [321, 265] width 6 height 4
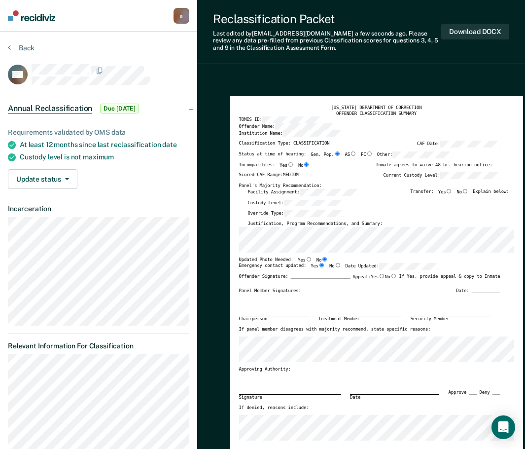
type textarea "x"
radio input "true"
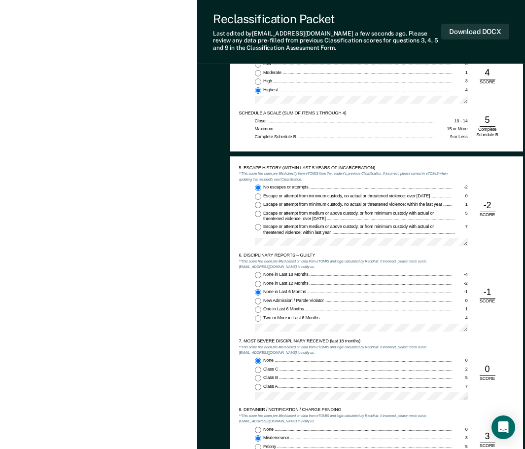
scroll to position [739, 0]
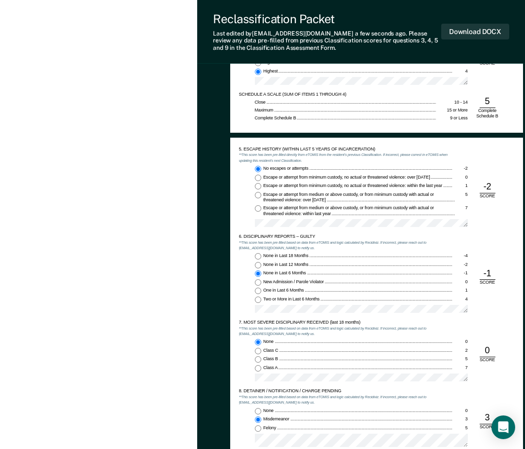
click at [259, 263] on input "None in Last 12 Months -2" at bounding box center [258, 265] width 6 height 6
type textarea "x"
radio input "true"
radio input "false"
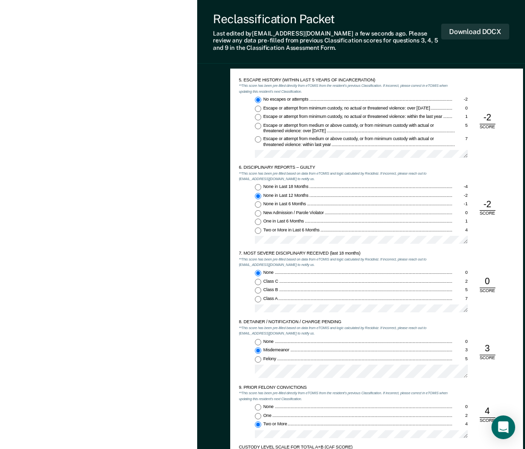
scroll to position [937, 0]
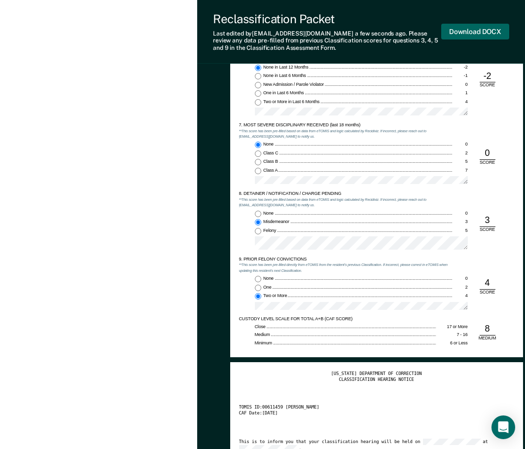
click at [461, 26] on button "Download DOCX" at bounding box center [475, 32] width 68 height 16
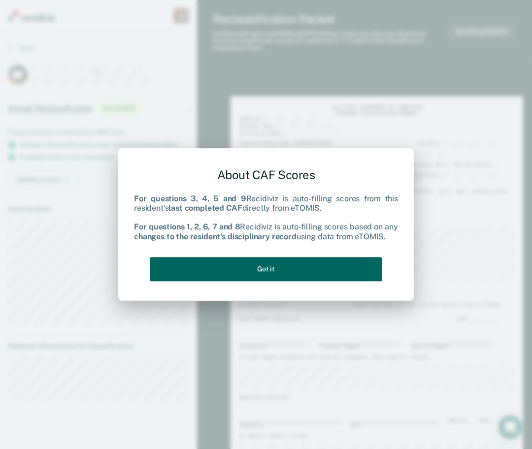
click at [271, 266] on button "Got it" at bounding box center [266, 269] width 233 height 24
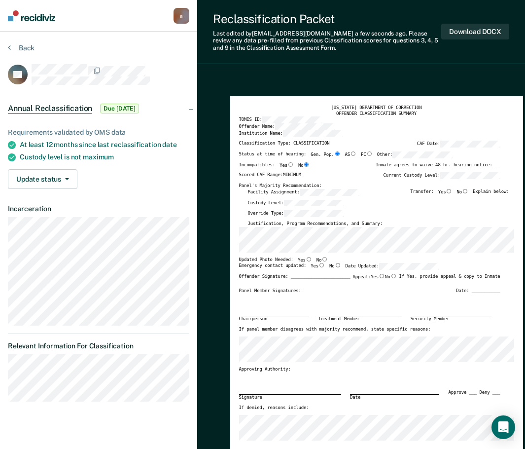
click at [321, 258] on input "No" at bounding box center [324, 259] width 6 height 4
type textarea "x"
radio input "true"
drag, startPoint x: 315, startPoint y: 266, endPoint x: 333, endPoint y: 266, distance: 17.3
click at [318, 266] on input "Yes" at bounding box center [321, 265] width 6 height 4
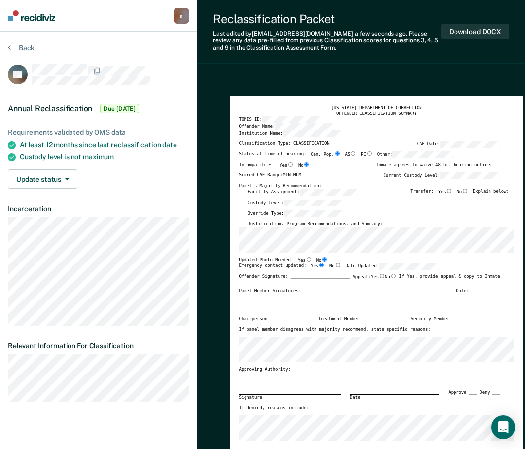
type textarea "x"
radio input "true"
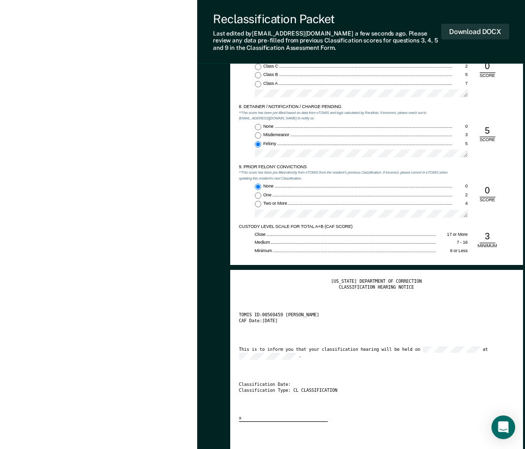
scroll to position [1183, 0]
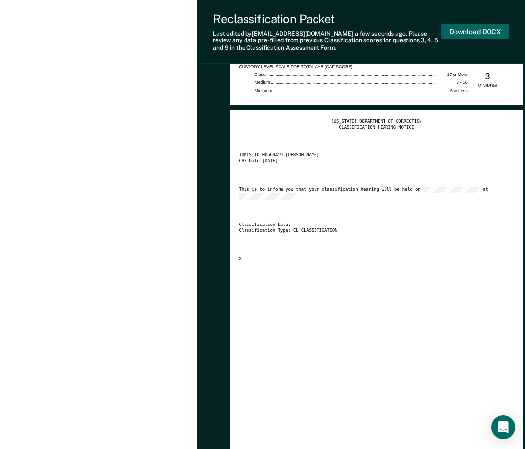
click at [476, 27] on button "Download DOCX" at bounding box center [475, 32] width 68 height 16
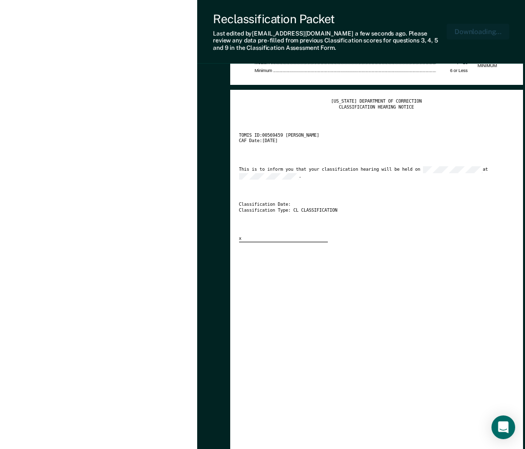
type textarea "x"
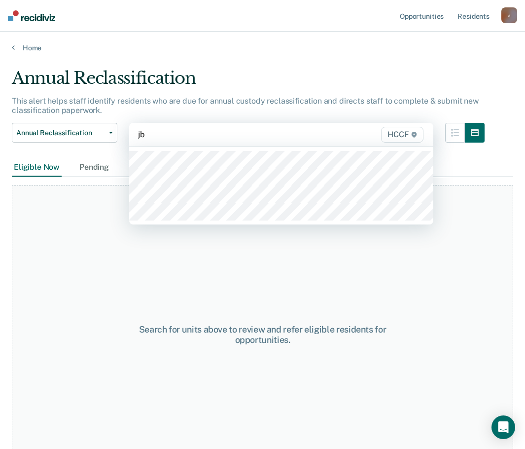
type input "jb1"
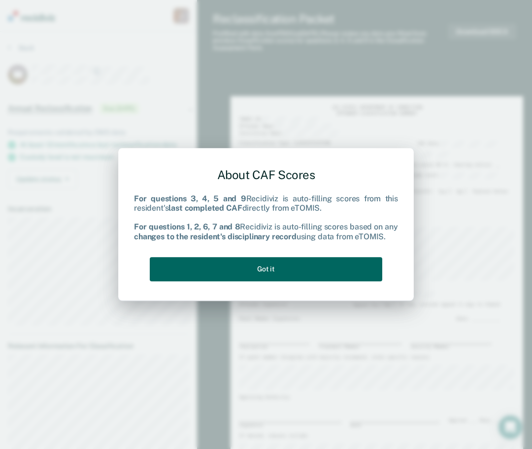
click at [300, 265] on button "Got it" at bounding box center [266, 269] width 233 height 24
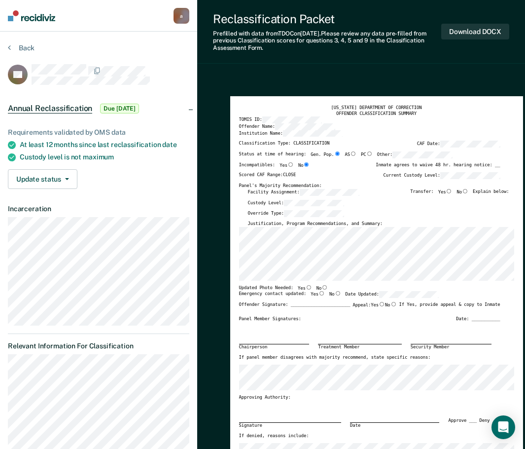
click at [234, 249] on div "[US_STATE] DEPARTMENT OF CORRECTION OFFENDER CLASSIFICATION SUMMARY TOMIS ID: O…" at bounding box center [376, 287] width 293 height 382
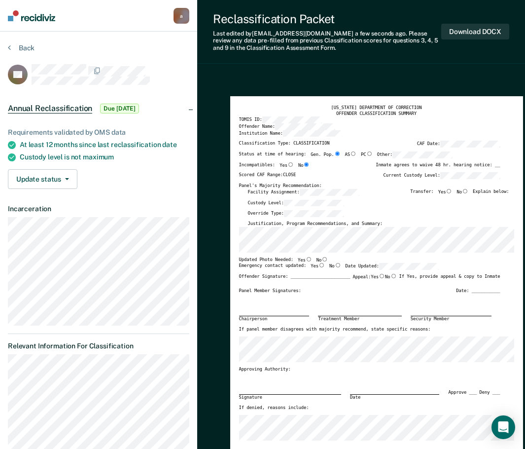
click at [321, 257] on input "No" at bounding box center [324, 259] width 6 height 4
type textarea "x"
radio input "true"
click at [318, 265] on input "Yes" at bounding box center [321, 265] width 6 height 4
type textarea "x"
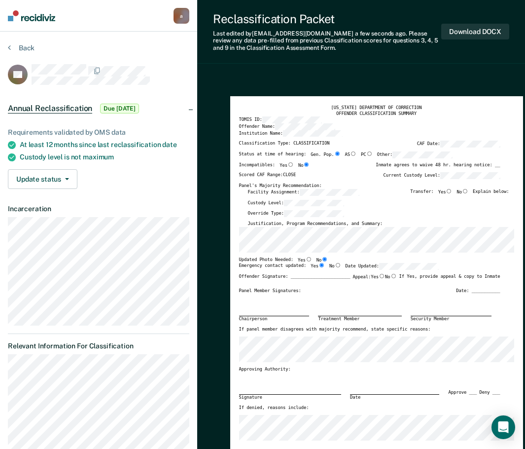
radio input "true"
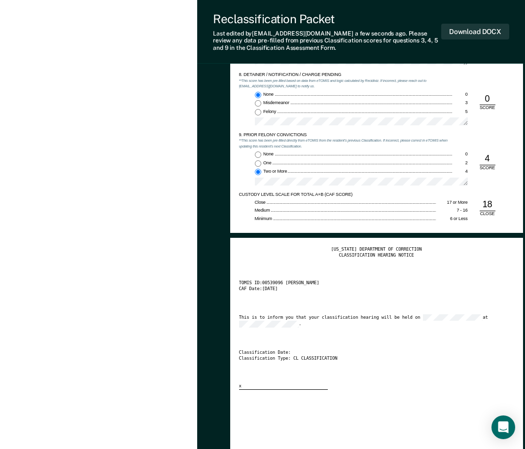
scroll to position [1134, 0]
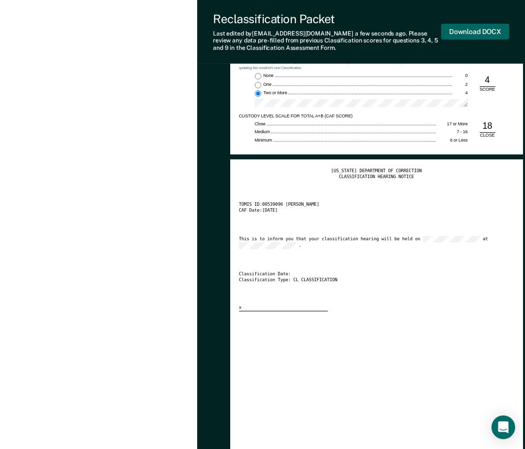
click at [469, 29] on button "Download DOCX" at bounding box center [475, 32] width 68 height 16
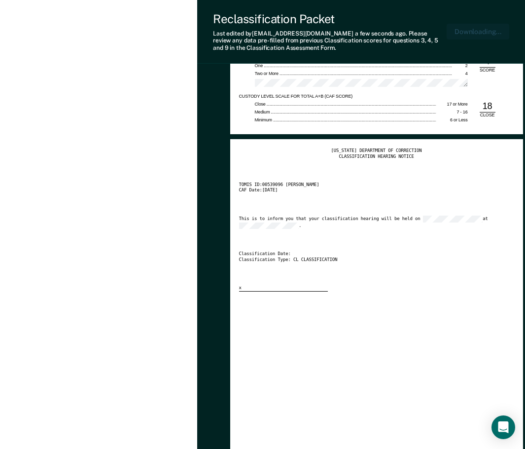
type textarea "x"
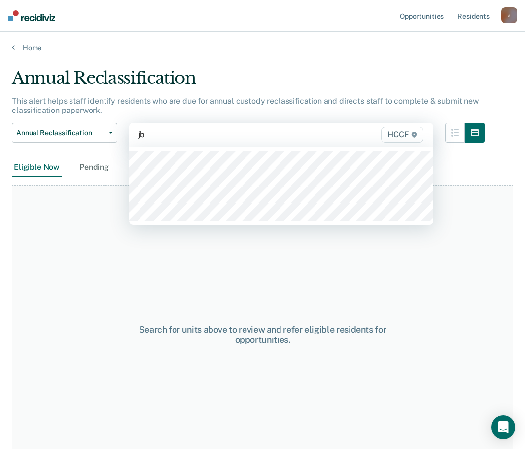
type input "jb2"
type input "jc1"
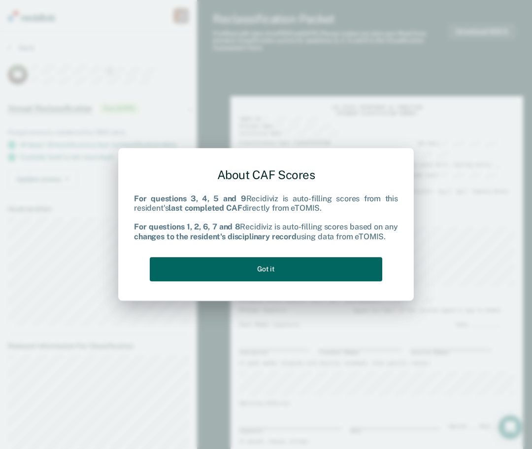
click at [300, 270] on button "Got it" at bounding box center [266, 269] width 233 height 24
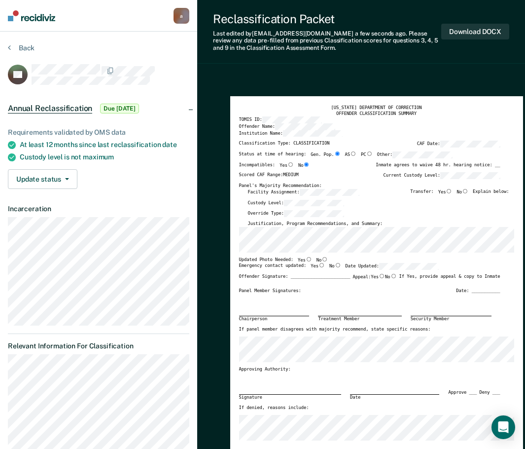
click at [321, 258] on input "No" at bounding box center [324, 259] width 6 height 4
type textarea "x"
radio input "true"
click at [318, 263] on input "Yes" at bounding box center [321, 265] width 6 height 4
type textarea "x"
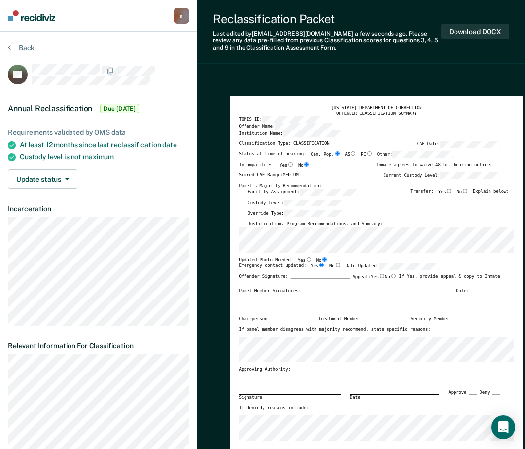
radio input "true"
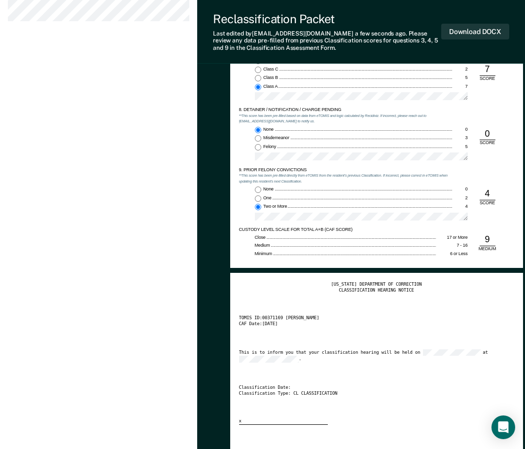
scroll to position [1035, 0]
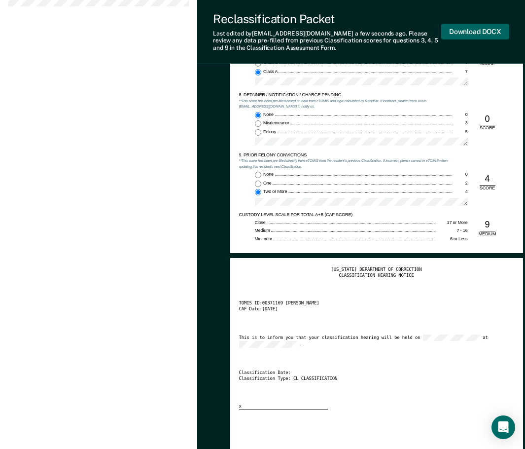
click at [465, 27] on button "Download DOCX" at bounding box center [475, 32] width 68 height 16
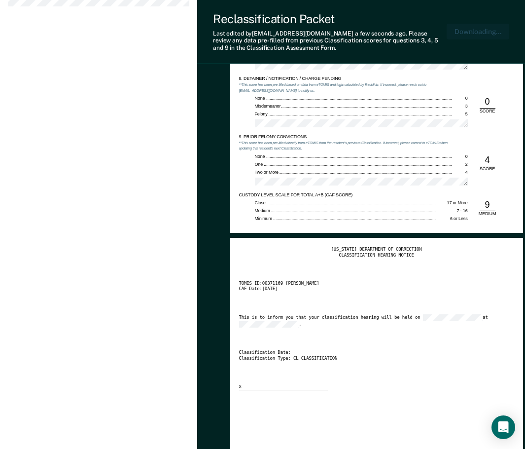
scroll to position [1083, 0]
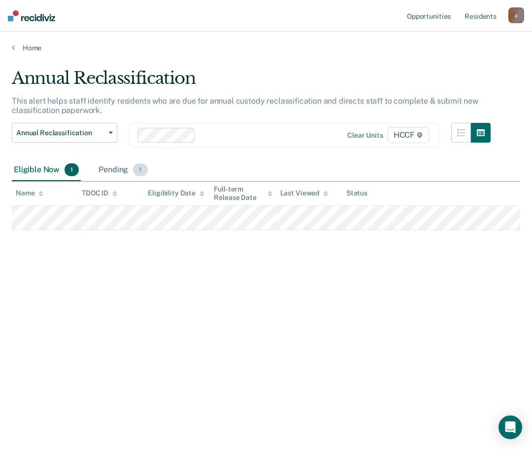
click at [116, 173] on div "Pending 1" at bounding box center [123, 170] width 53 height 22
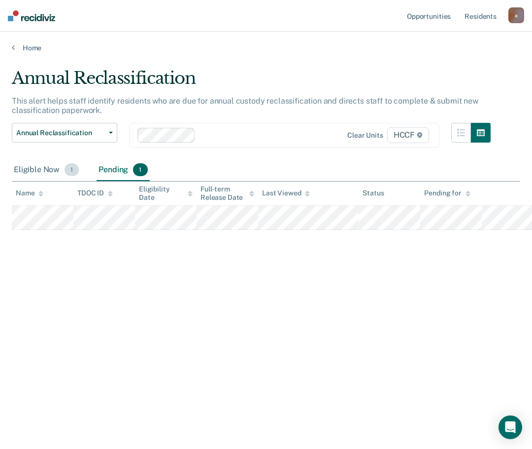
click at [50, 168] on div "Eligible Now 1" at bounding box center [46, 170] width 69 height 22
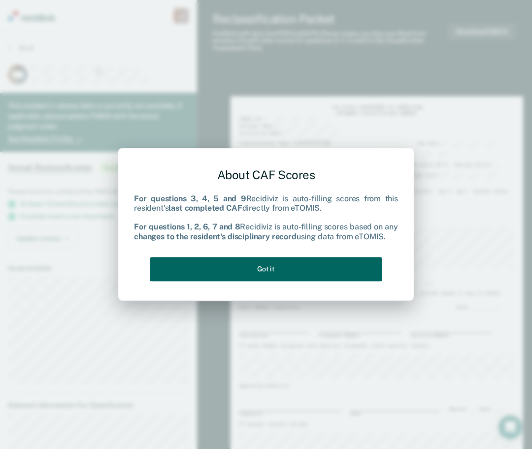
click at [257, 270] on button "Got it" at bounding box center [266, 269] width 233 height 24
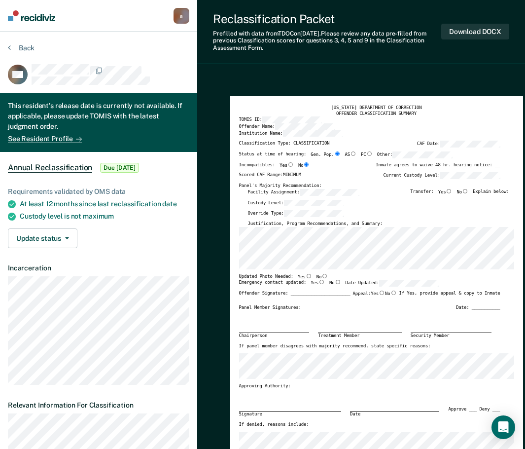
click at [231, 236] on div "[US_STATE] DEPARTMENT OF CORRECTION OFFENDER CLASSIFICATION SUMMARY TOMIS ID: O…" at bounding box center [376, 287] width 293 height 382
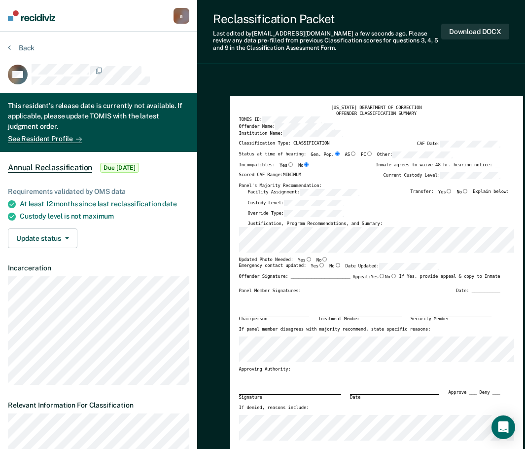
click at [321, 258] on input "No" at bounding box center [324, 259] width 6 height 4
type textarea "x"
radio input "true"
click at [318, 267] on input "Yes" at bounding box center [321, 265] width 6 height 4
type textarea "x"
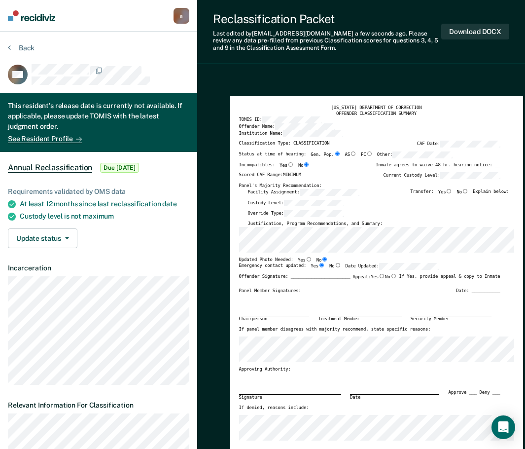
radio input "true"
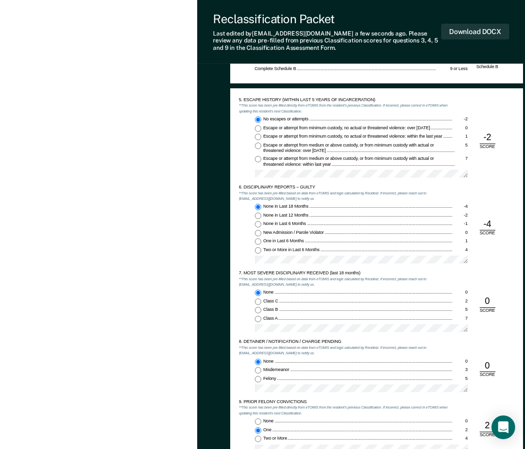
scroll to position [937, 0]
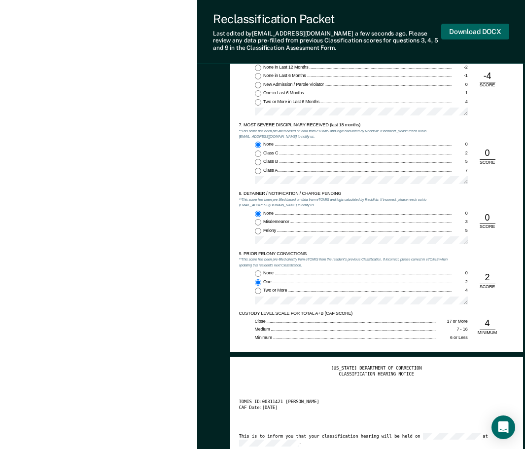
click at [459, 31] on button "Download DOCX" at bounding box center [475, 32] width 68 height 16
type textarea "x"
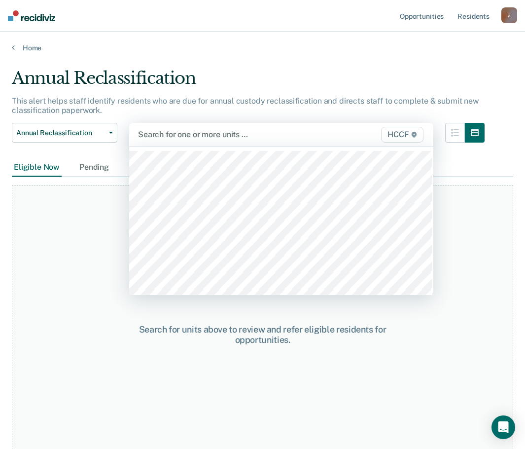
click at [190, 136] on div at bounding box center [238, 134] width 200 height 11
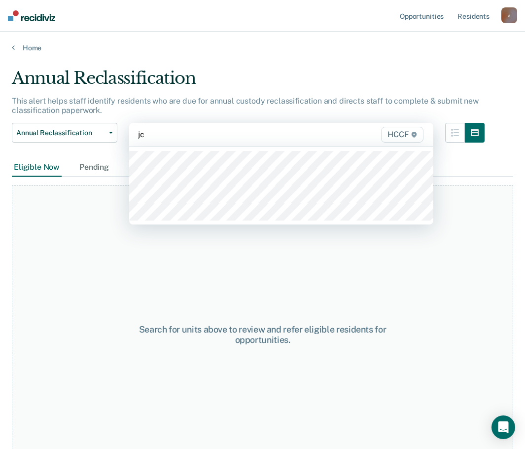
type input "jc2"
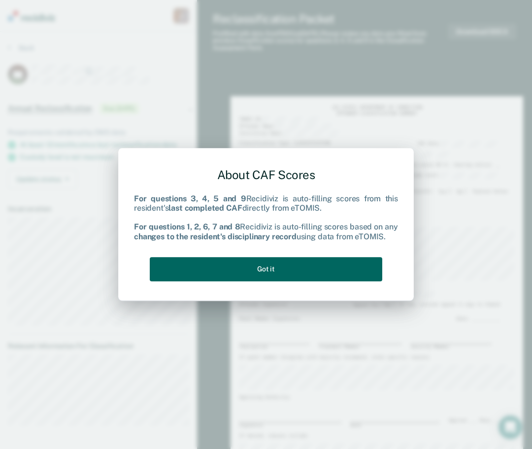
click at [279, 262] on button "Got it" at bounding box center [266, 269] width 233 height 24
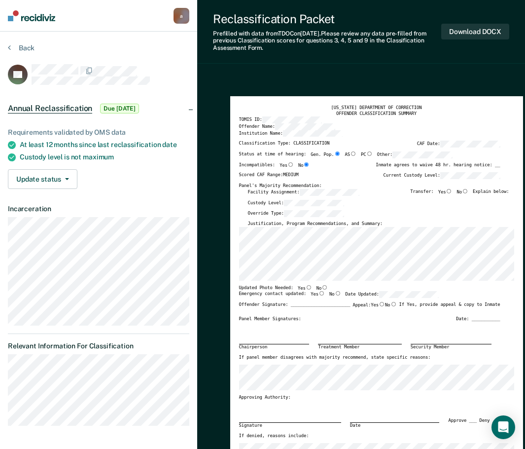
click at [237, 238] on div "[US_STATE] DEPARTMENT OF CORRECTION OFFENDER CLASSIFICATION SUMMARY TOMIS ID: O…" at bounding box center [376, 287] width 293 height 382
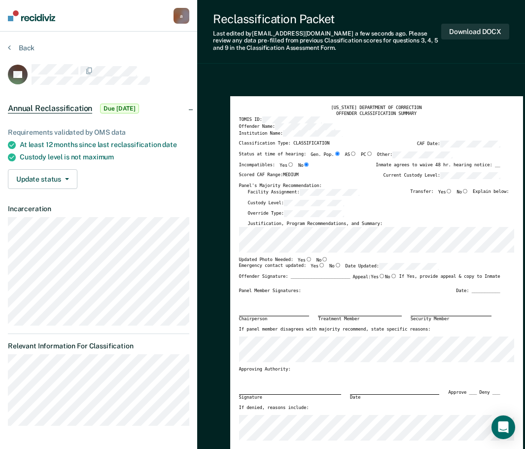
click at [321, 257] on input "No" at bounding box center [324, 259] width 6 height 4
type textarea "x"
radio input "true"
click at [306, 260] on input "Yes" at bounding box center [309, 259] width 6 height 4
type textarea "x"
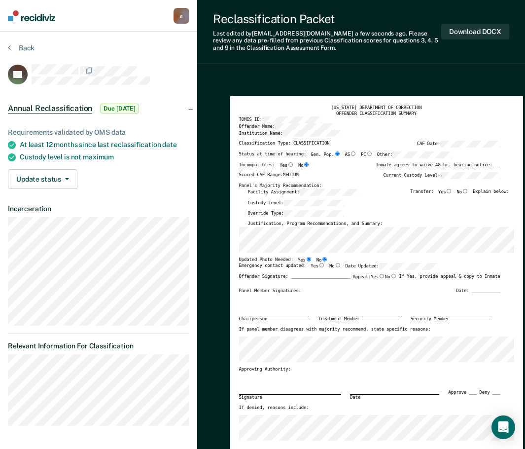
radio input "true"
radio input "false"
click at [321, 257] on input "No" at bounding box center [324, 259] width 6 height 4
type textarea "x"
radio input "false"
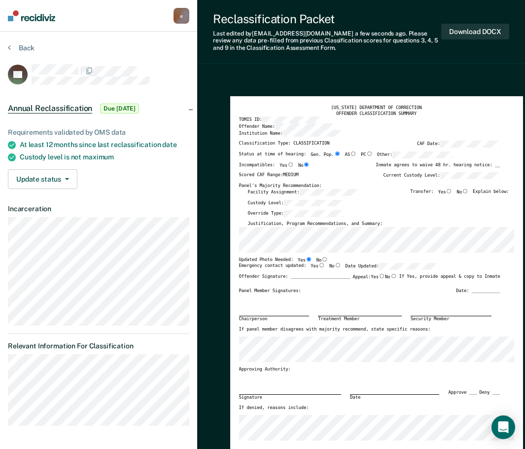
radio input "true"
click at [318, 265] on input "Yes" at bounding box center [321, 265] width 6 height 4
type textarea "x"
radio input "true"
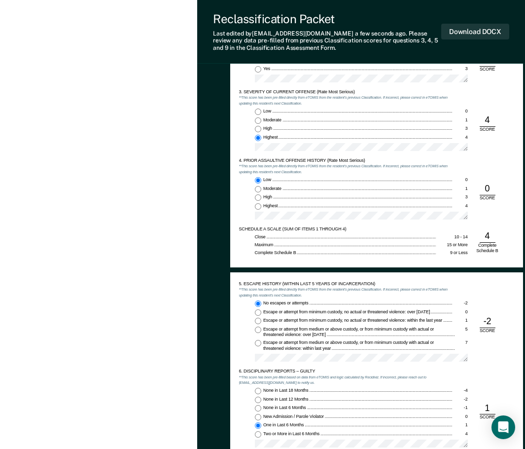
scroll to position [739, 0]
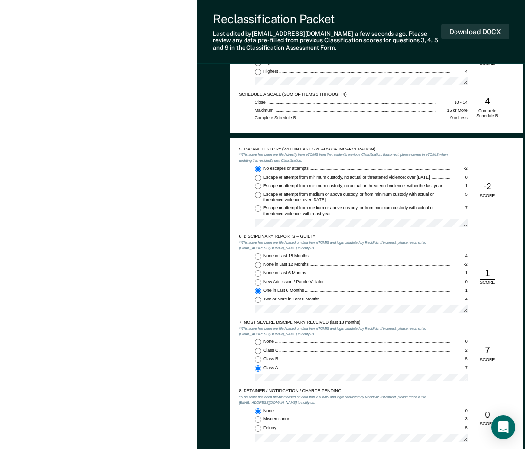
click at [279, 313] on div at bounding box center [361, 311] width 213 height 12
click at [250, 374] on div "None 0 Class C 2 Class B 5 Class A 7" at bounding box center [345, 362] width 213 height 47
click at [238, 312] on div "5. ESCAPE HISTORY (WITHIN LAST 5 YEARS OF INCARCERATION) **This score has been …" at bounding box center [376, 343] width 293 height 411
click at [169, 391] on div "[EMAIL_ADDRESS][DOMAIN_NAME] a Profile How it works Log Out Back MJ Annual Recl…" at bounding box center [262, 114] width 525 height 1706
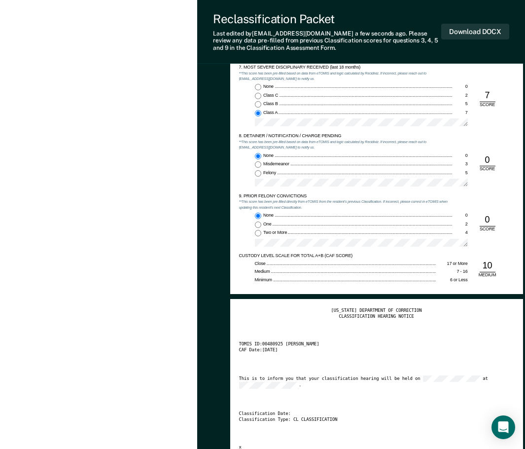
scroll to position [1134, 0]
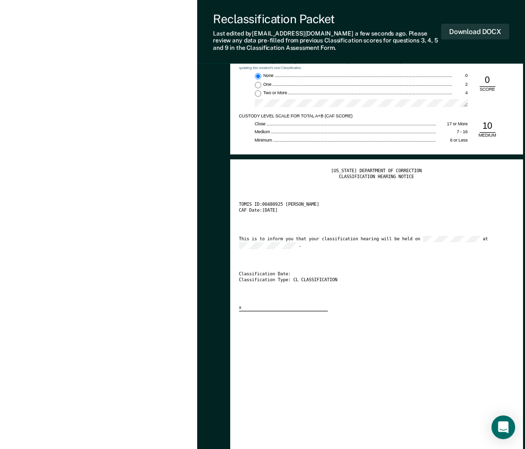
click at [471, 22] on div "Download DOCX" at bounding box center [475, 31] width 68 height 39
click at [466, 29] on button "Download DOCX" at bounding box center [475, 32] width 68 height 16
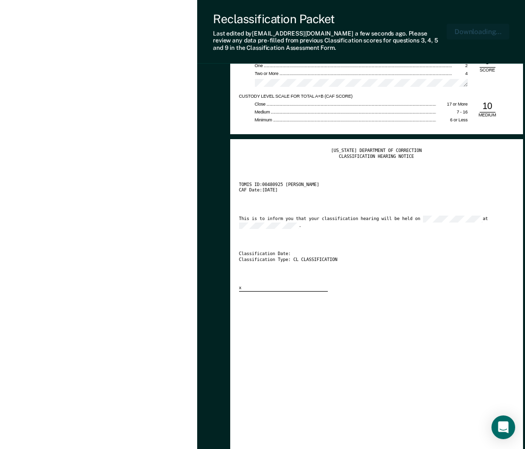
type textarea "x"
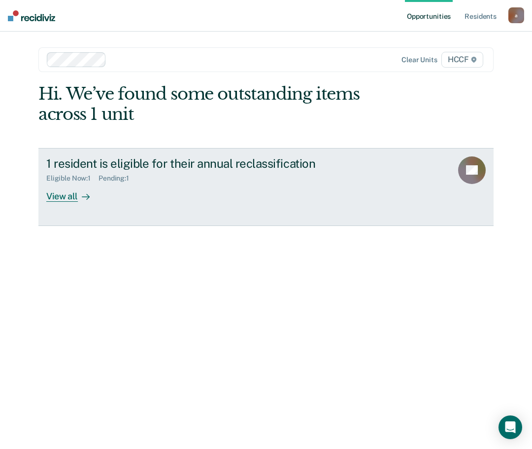
click at [71, 201] on div "View all" at bounding box center [73, 191] width 55 height 19
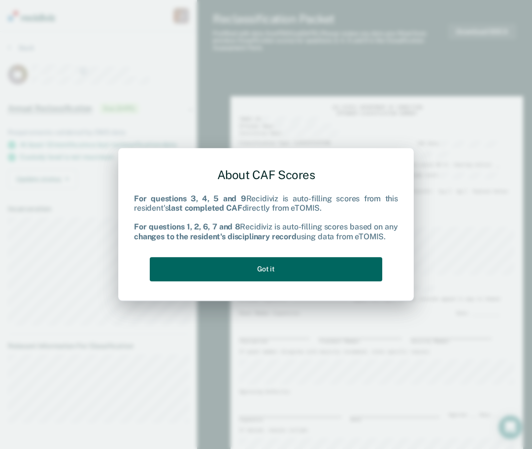
click at [249, 270] on button "Got it" at bounding box center [266, 269] width 233 height 24
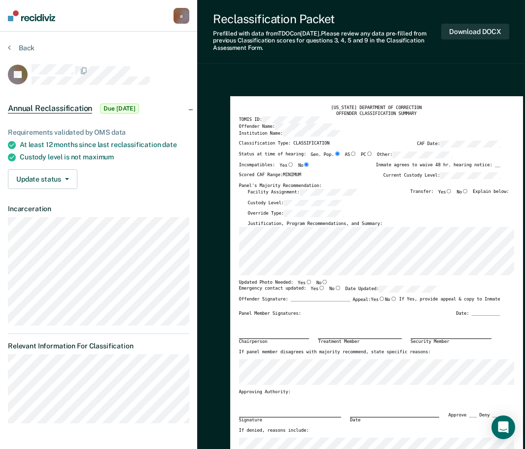
click at [235, 240] on div "[US_STATE] DEPARTMENT OF CORRECTION OFFENDER CLASSIFICATION SUMMARY TOMIS ID: O…" at bounding box center [376, 287] width 293 height 382
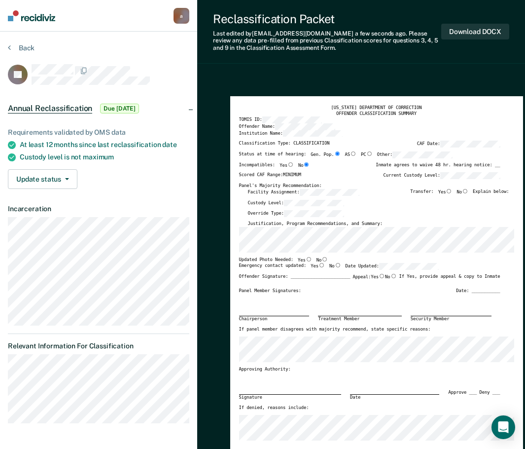
click at [322, 257] on input "No" at bounding box center [324, 259] width 6 height 4
type textarea "x"
radio input "true"
click at [318, 266] on input "Yes" at bounding box center [321, 265] width 6 height 4
type textarea "x"
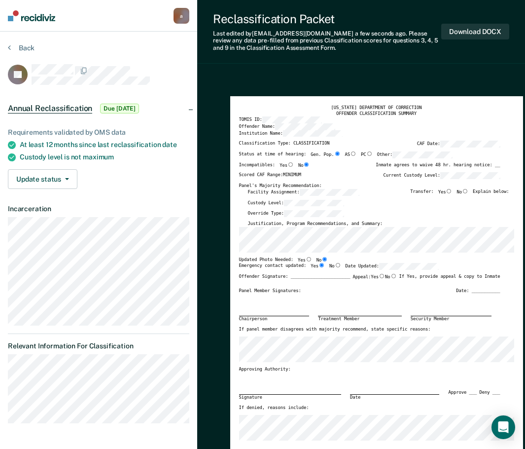
radio input "true"
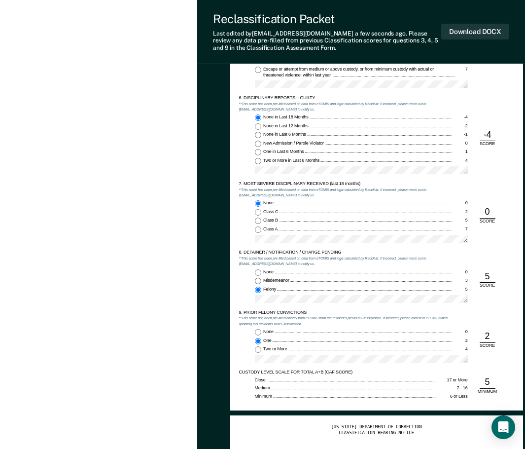
scroll to position [887, 0]
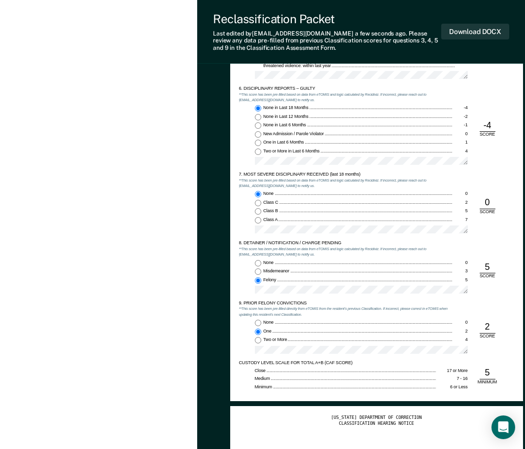
click at [260, 294] on div at bounding box center [361, 291] width 213 height 12
click at [465, 29] on button "Download DOCX" at bounding box center [475, 32] width 68 height 16
type textarea "x"
